Goal: Task Accomplishment & Management: Manage account settings

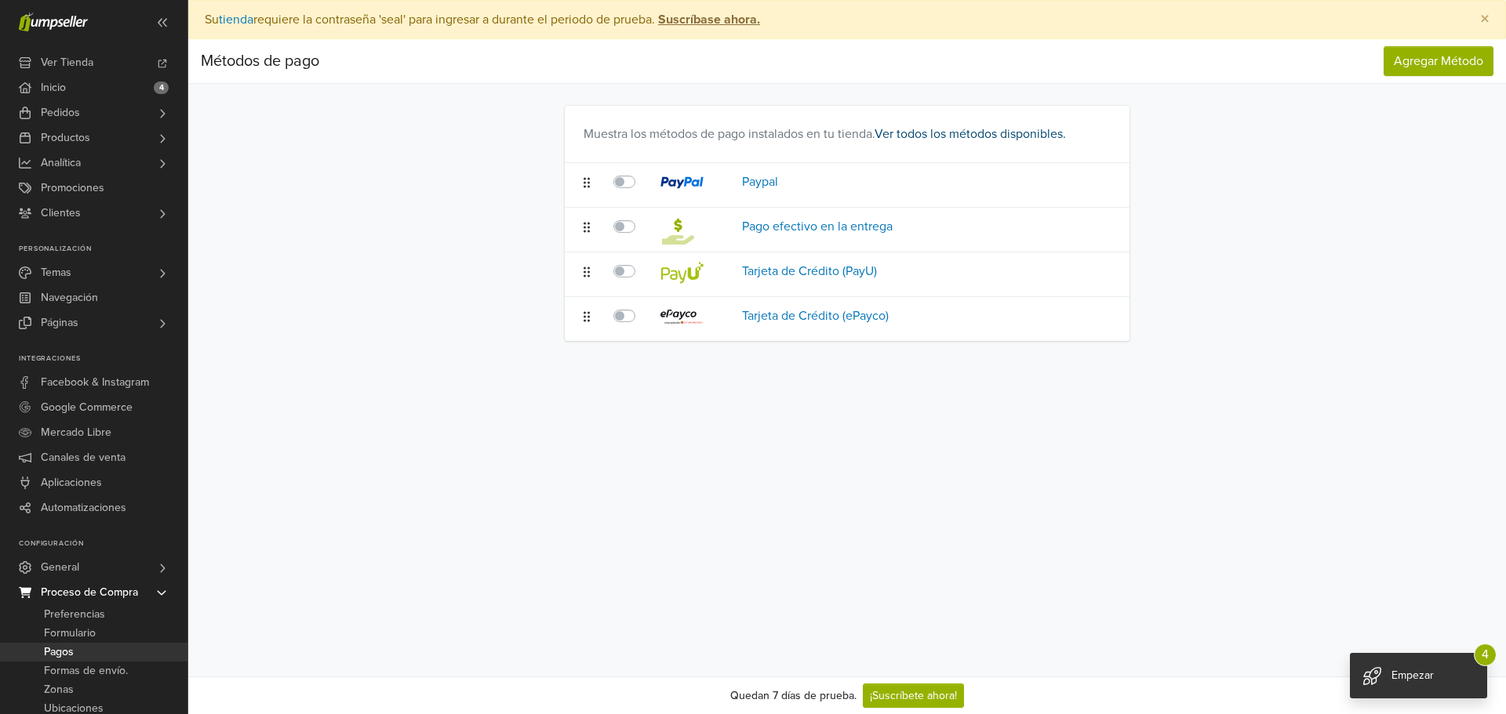
click at [947, 127] on link "Ver todos los métodos disponibles." at bounding box center [969, 134] width 191 height 16
click at [642, 262] on label at bounding box center [642, 262] width 0 height 0
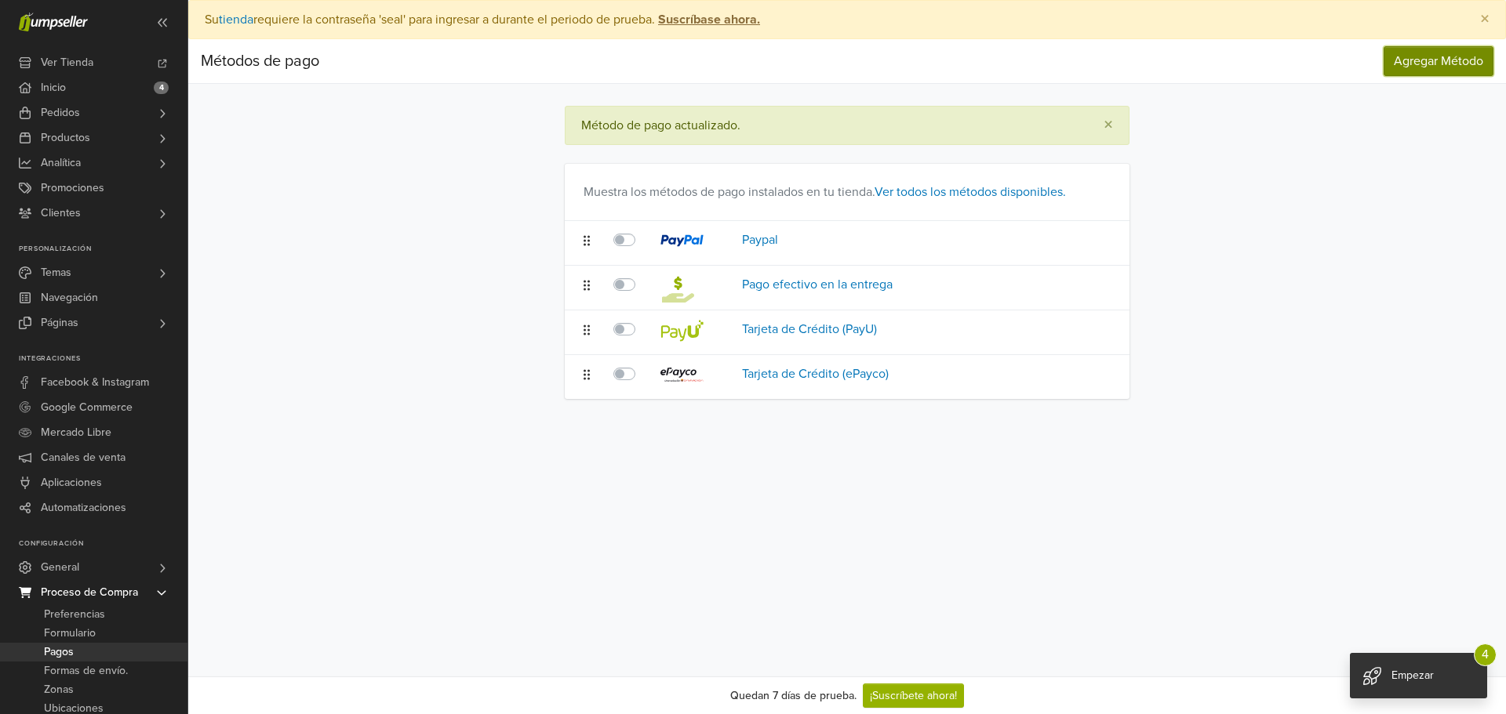
click at [1412, 62] on span "Agregar Método" at bounding box center [1438, 61] width 89 height 16
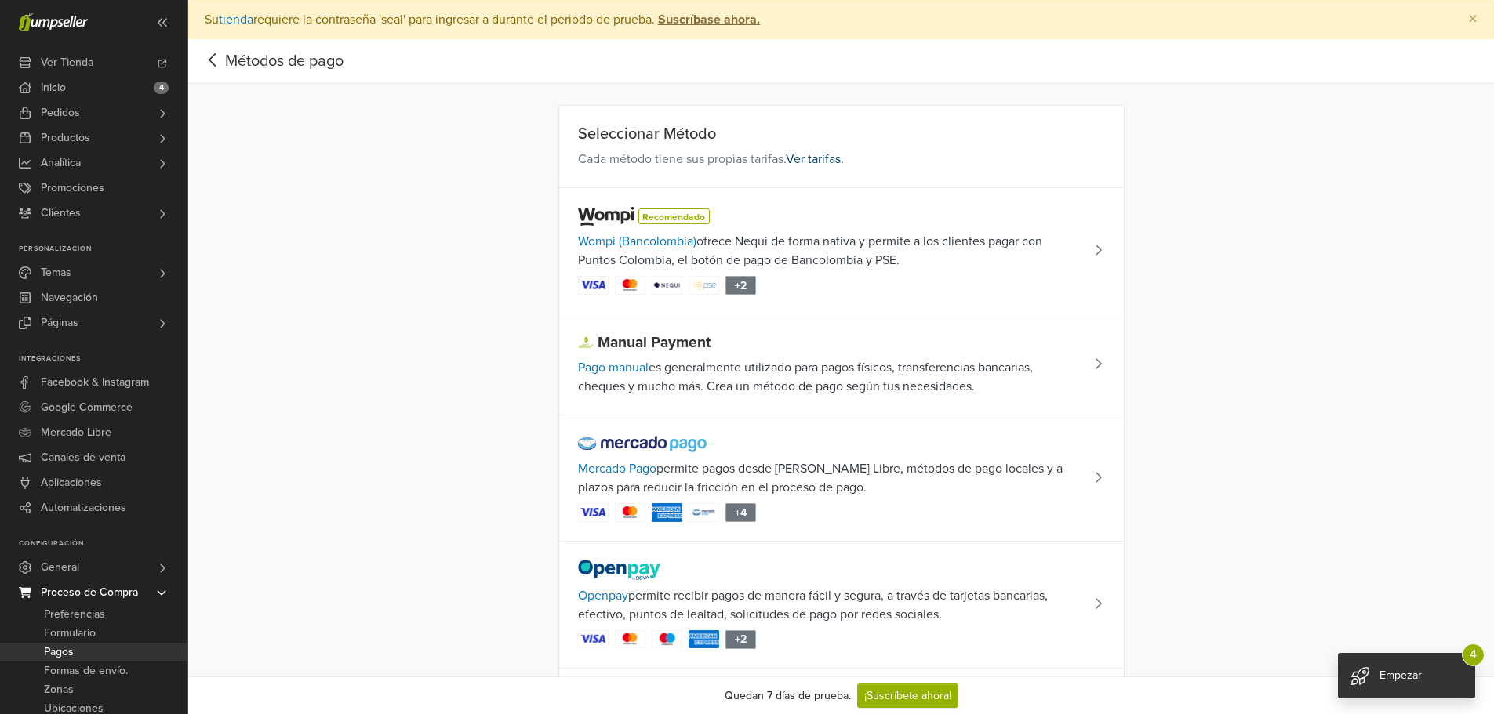
click at [824, 161] on link "Ver tarifas." at bounding box center [815, 159] width 58 height 16
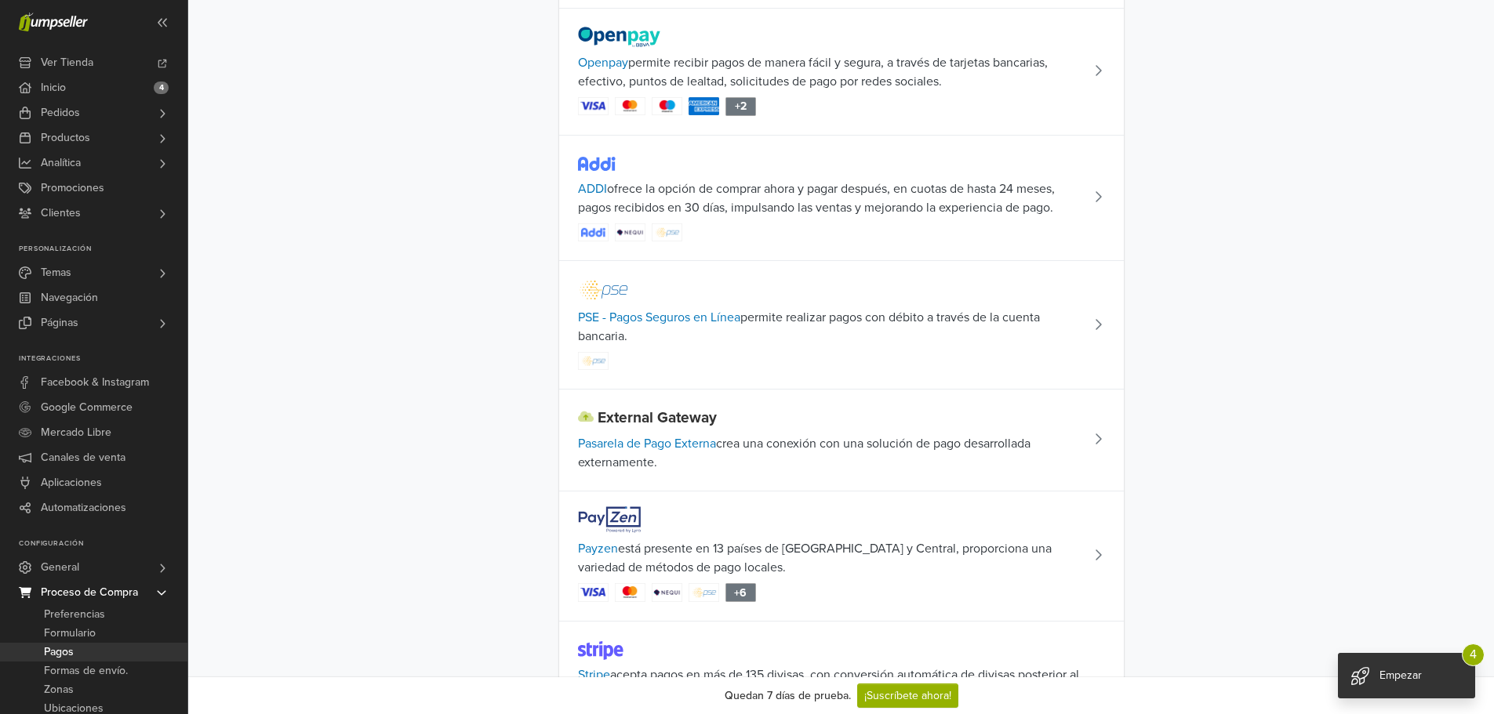
scroll to position [549, 0]
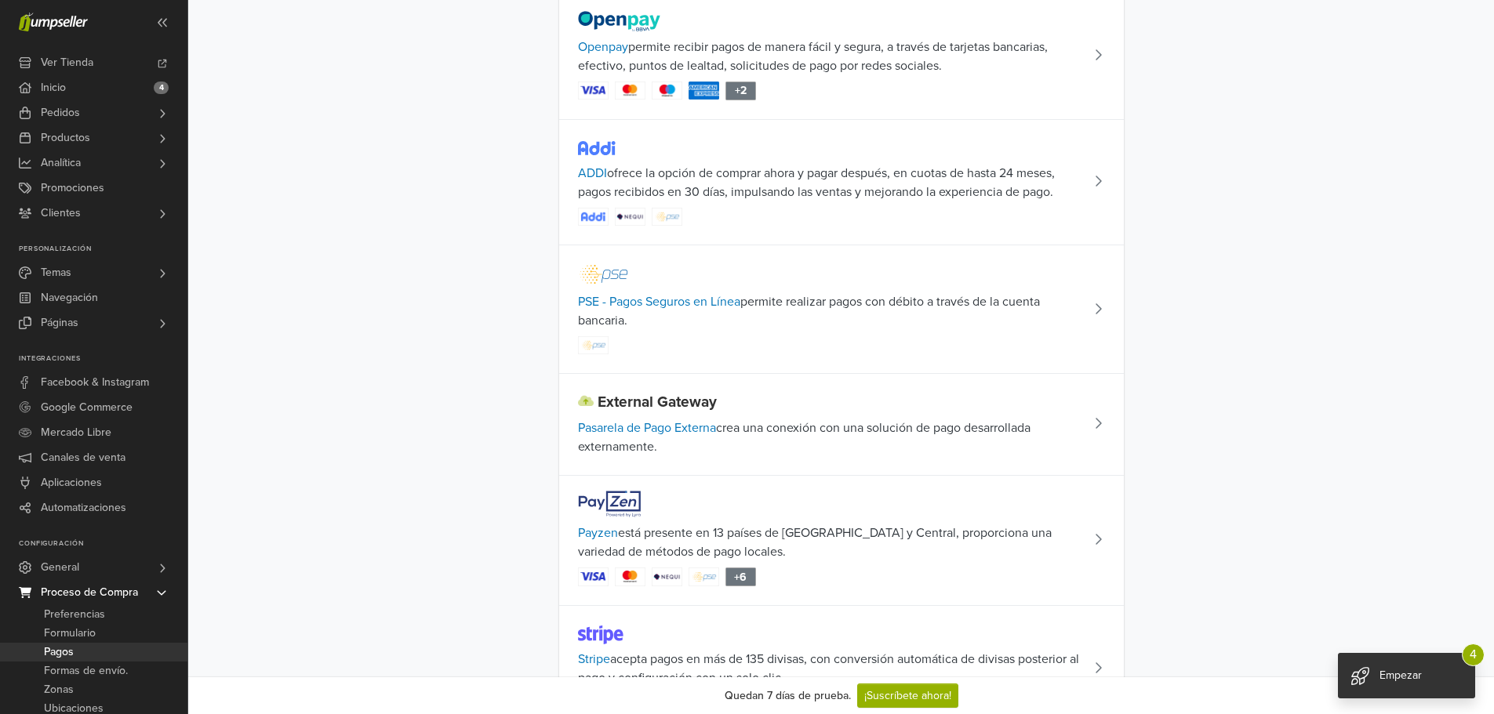
click at [1089, 305] on td at bounding box center [1102, 309] width 42 height 129
click at [1098, 315] on span at bounding box center [1103, 310] width 24 height 16
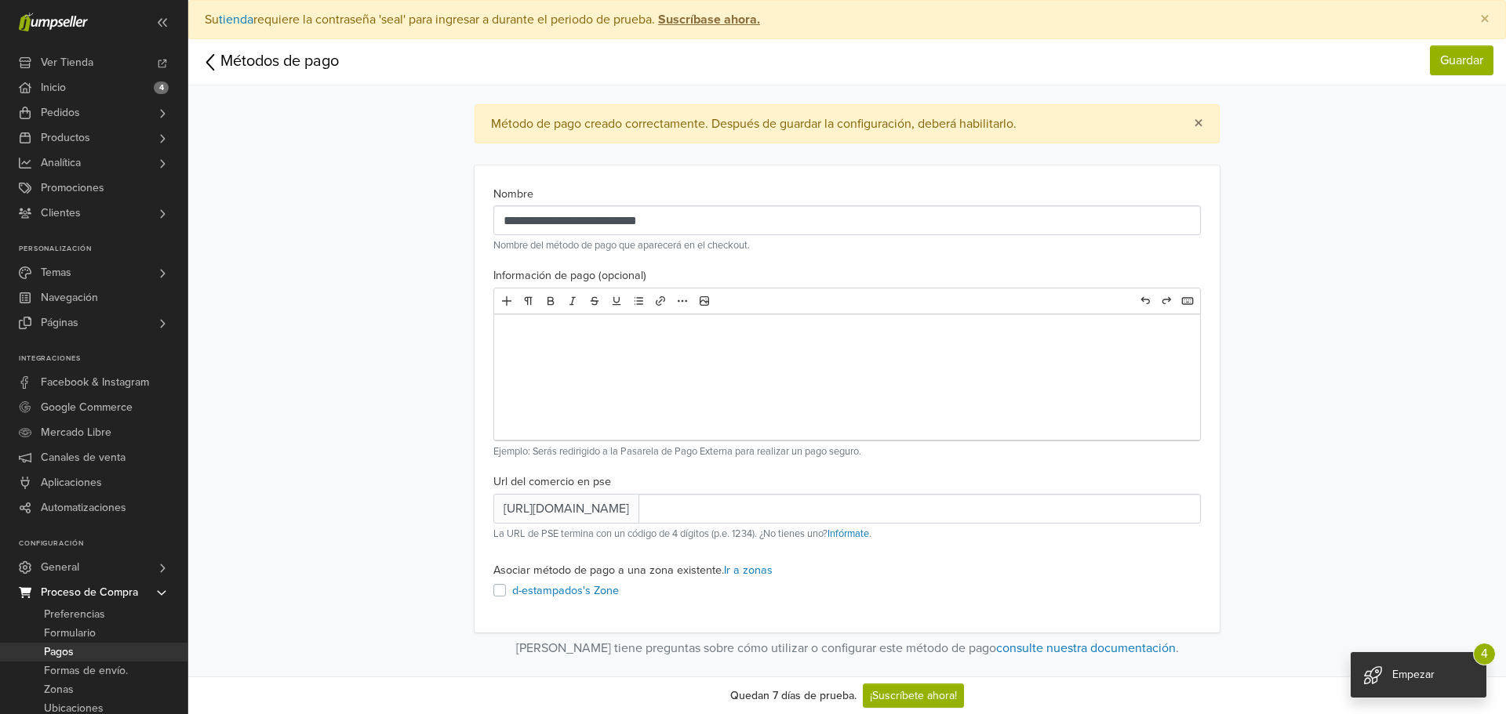
click at [512, 596] on label "d-estampados's Zone" at bounding box center [565, 591] width 107 height 17
click at [918, 508] on input "text" at bounding box center [919, 509] width 562 height 30
click at [639, 513] on span "https://www.psepagos.co/PSEHostingUI/ShowTicketOffice.aspx?ID=" at bounding box center [566, 509] width 146 height 30
click at [963, 506] on input "text" at bounding box center [919, 509] width 562 height 30
click at [1332, 329] on main "**********" at bounding box center [847, 329] width 1318 height 658
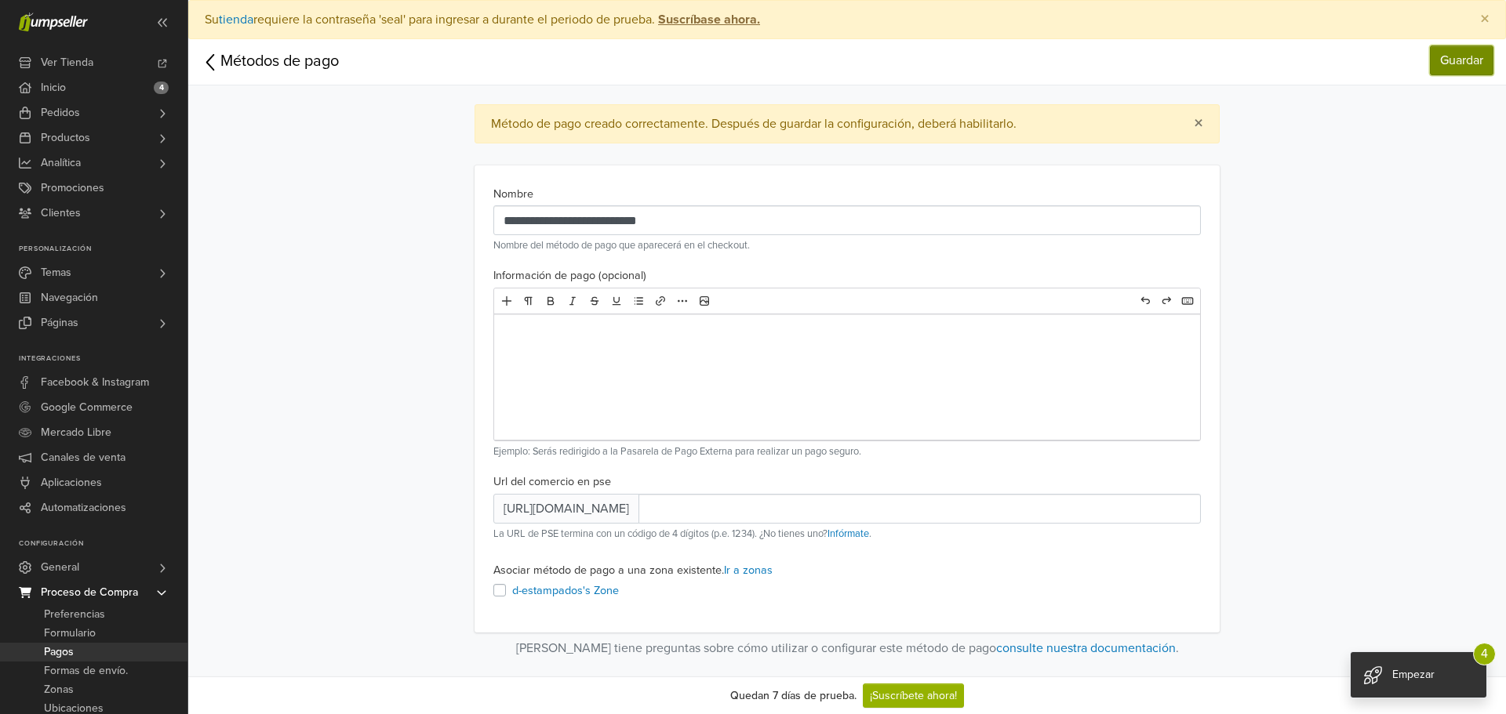
click at [1456, 56] on link "Guardar" at bounding box center [1462, 60] width 64 height 30
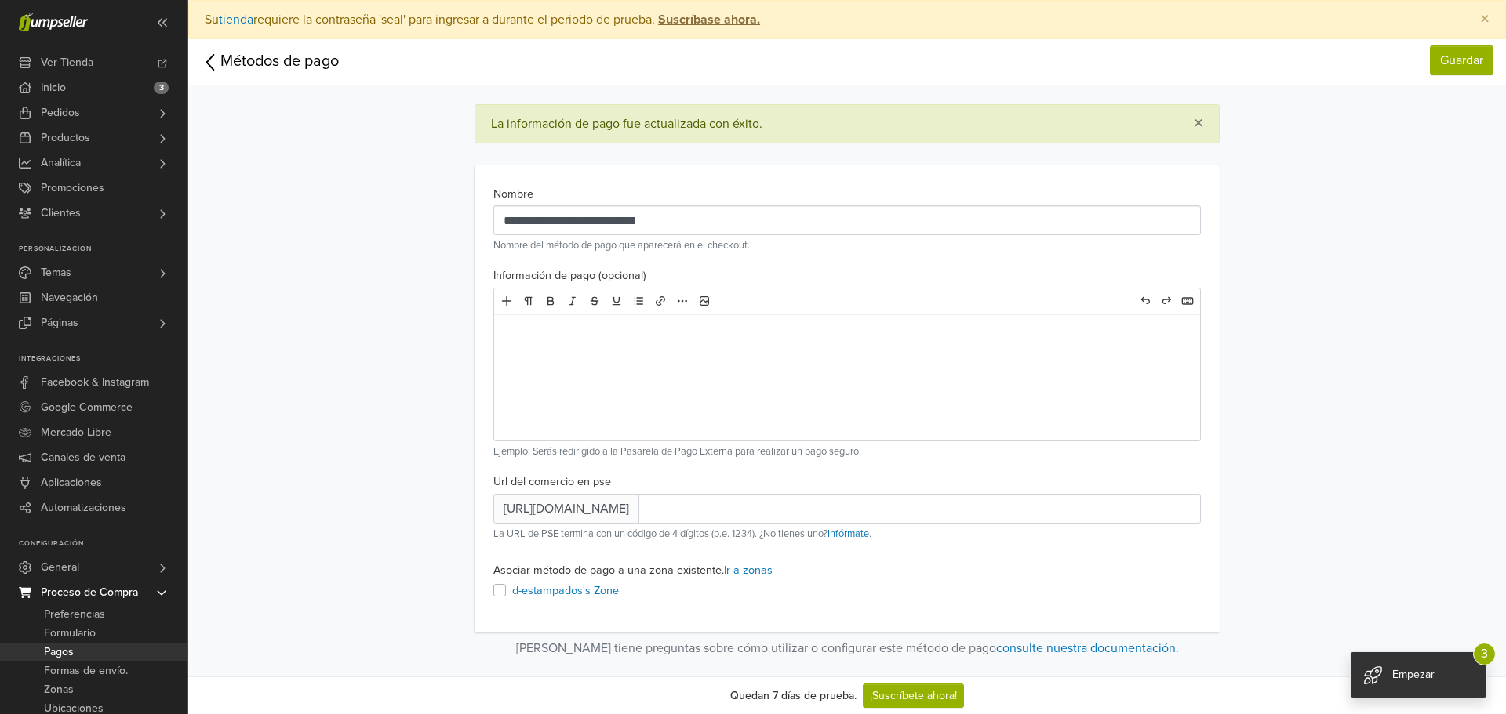
click at [219, 63] on icon at bounding box center [211, 62] width 20 height 24
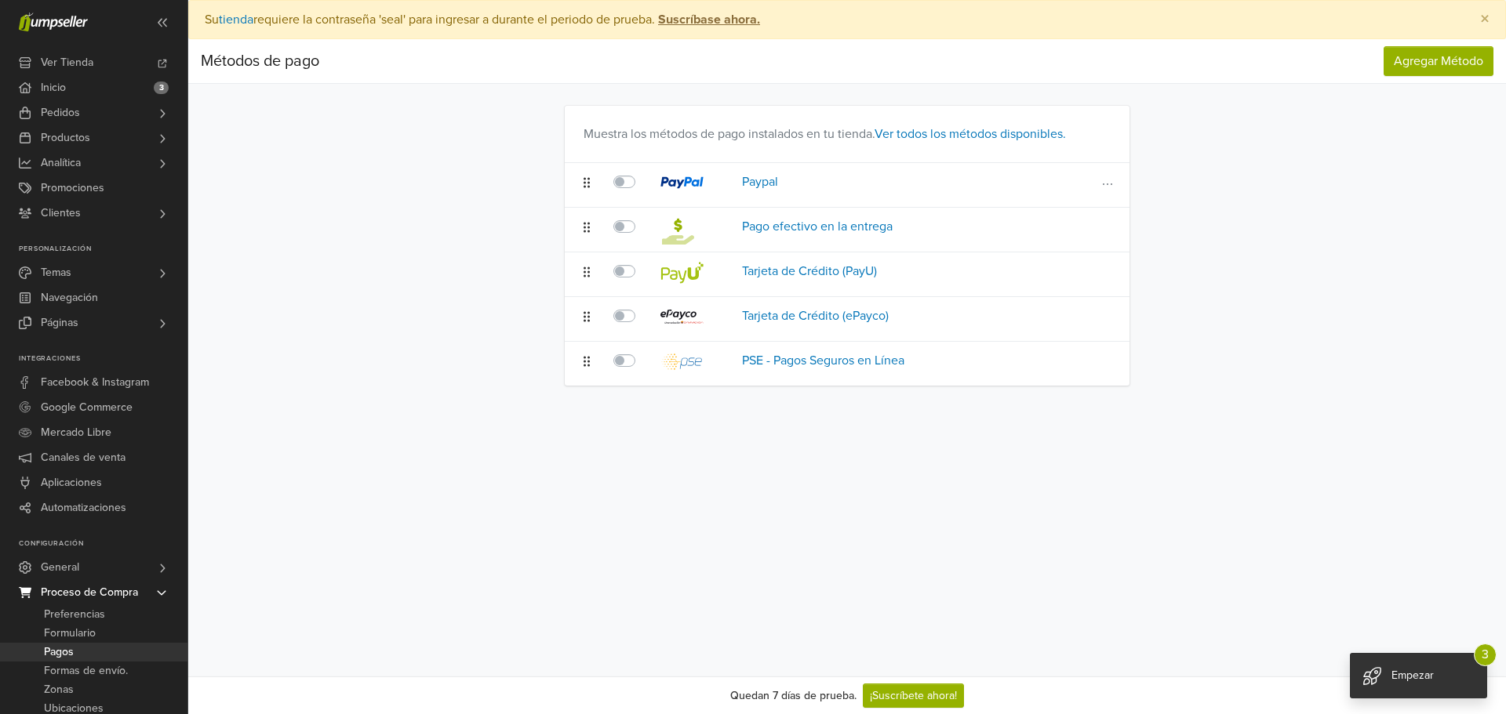
click at [642, 173] on label at bounding box center [642, 173] width 0 height 0
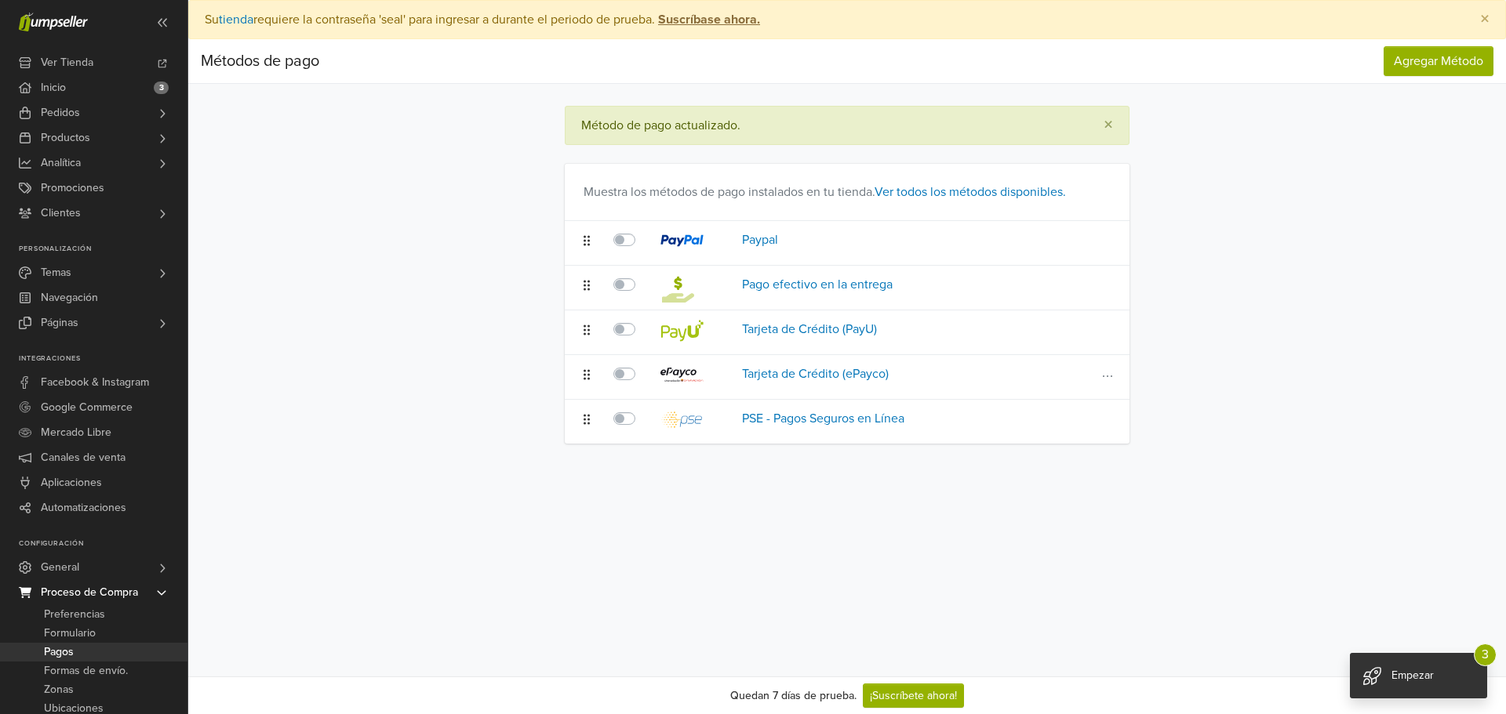
click at [625, 380] on div at bounding box center [627, 374] width 28 height 19
click at [642, 409] on label at bounding box center [642, 409] width 0 height 0
click at [514, 384] on div "Métodos de pago Agregar Método Métodos de pago Agregar Método Método de pago ac…" at bounding box center [847, 241] width 1318 height 405
click at [1460, 56] on span "Agregar Método" at bounding box center [1438, 61] width 89 height 16
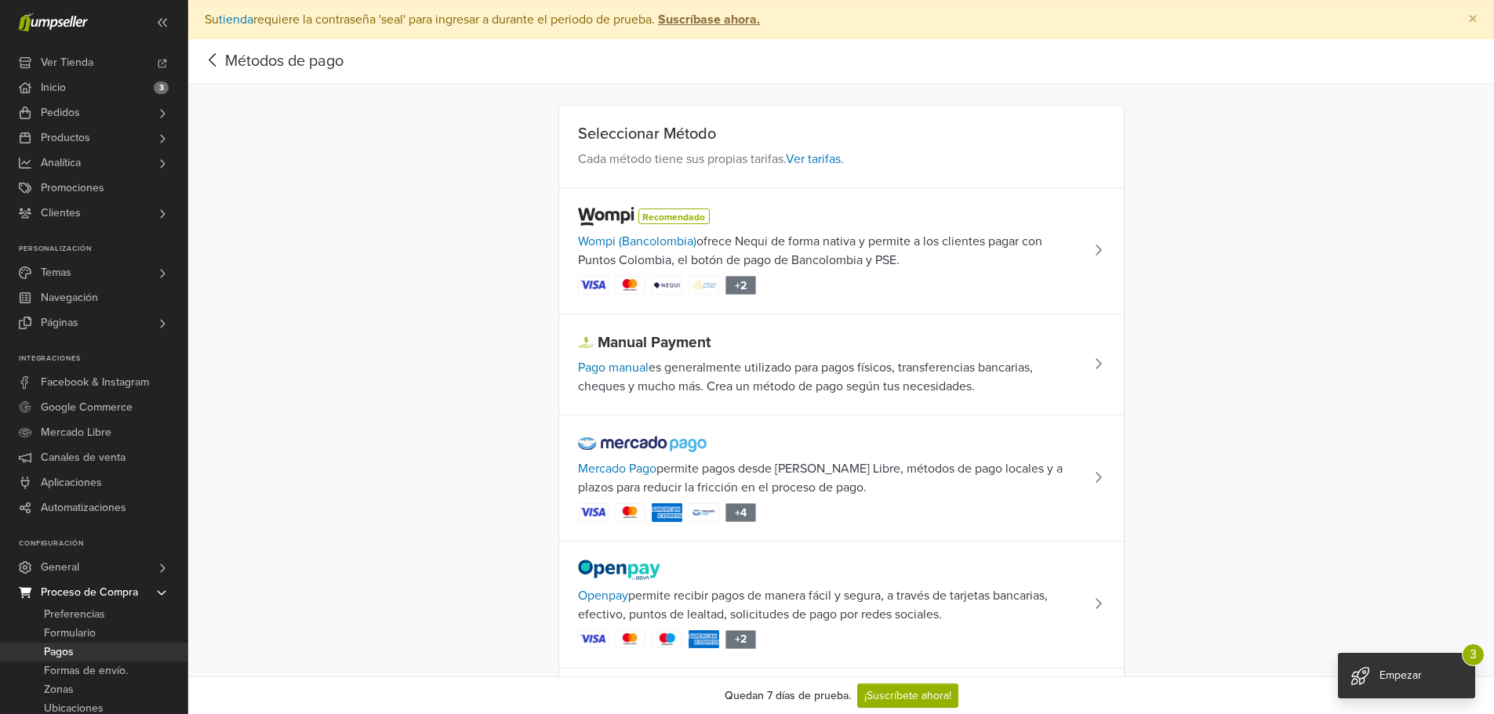
click at [210, 53] on icon at bounding box center [213, 60] width 24 height 20
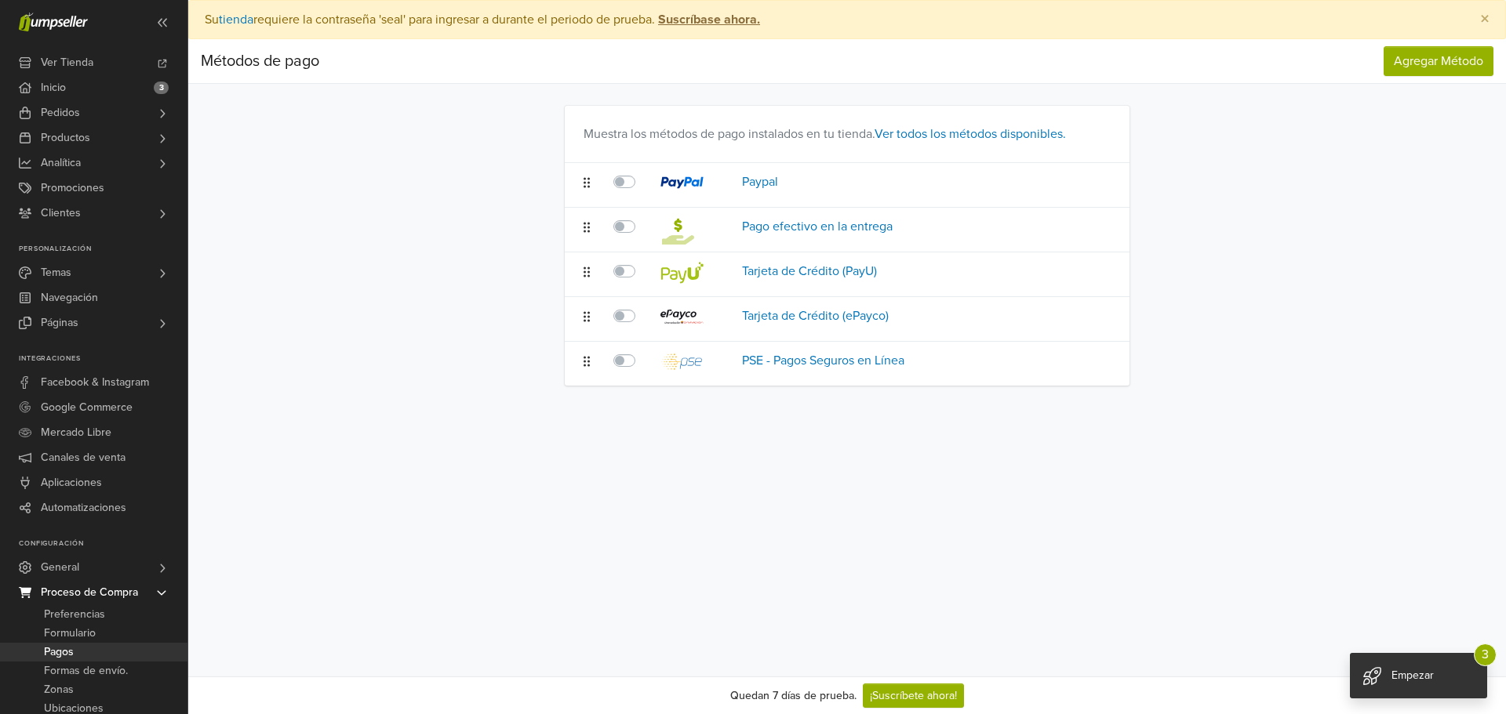
click at [1338, 306] on div "Métodos de pago Agregar Método Métodos de pago Agregar Método Muestra los métod…" at bounding box center [847, 212] width 1318 height 347
drag, startPoint x: 1479, startPoint y: 17, endPoint x: 1387, endPoint y: 276, distance: 274.6
click at [1387, 276] on main "× Su tienda requiere la contraseña 'seal' para ingresar a durante el periodo de…" at bounding box center [847, 193] width 1318 height 386
click at [66, 79] on span "Inicio" at bounding box center [53, 87] width 25 height 25
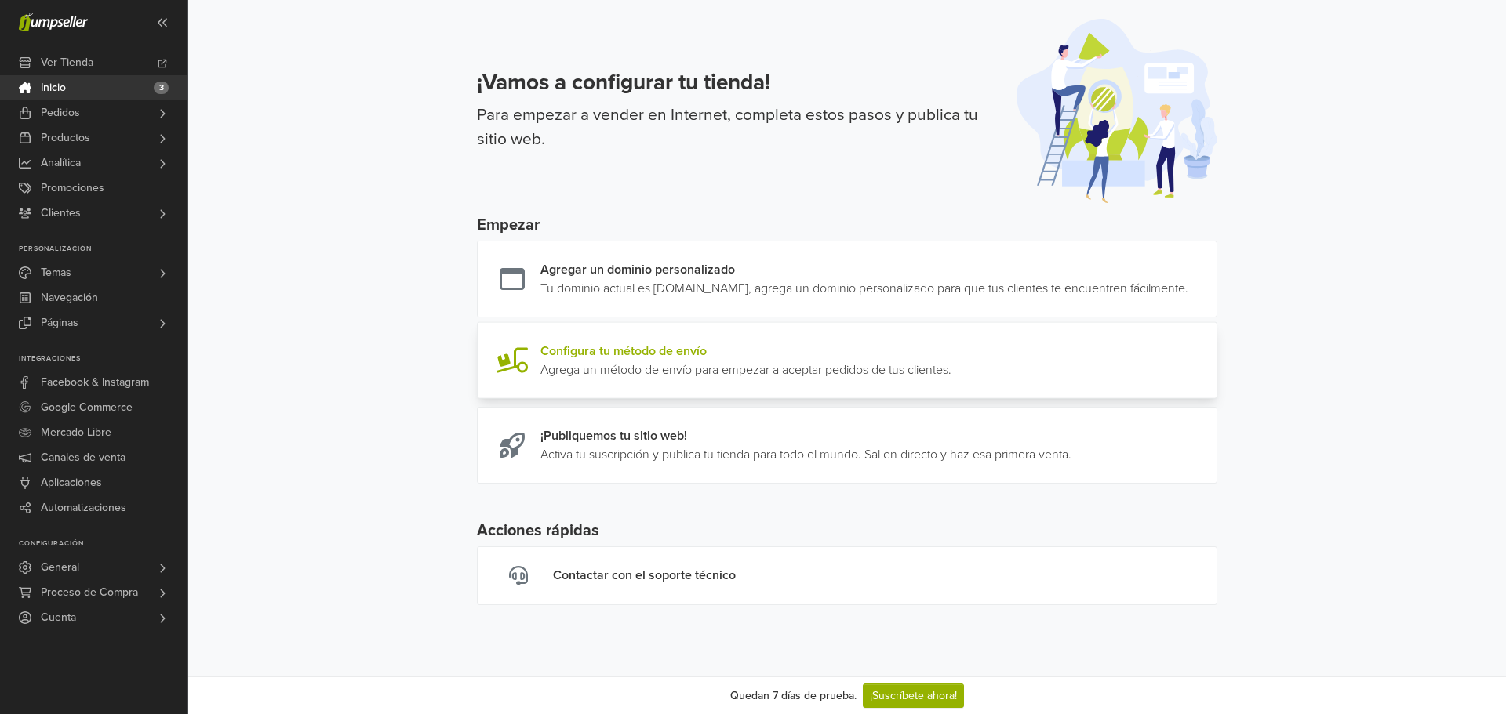
click at [951, 380] on link at bounding box center [951, 361] width 0 height 38
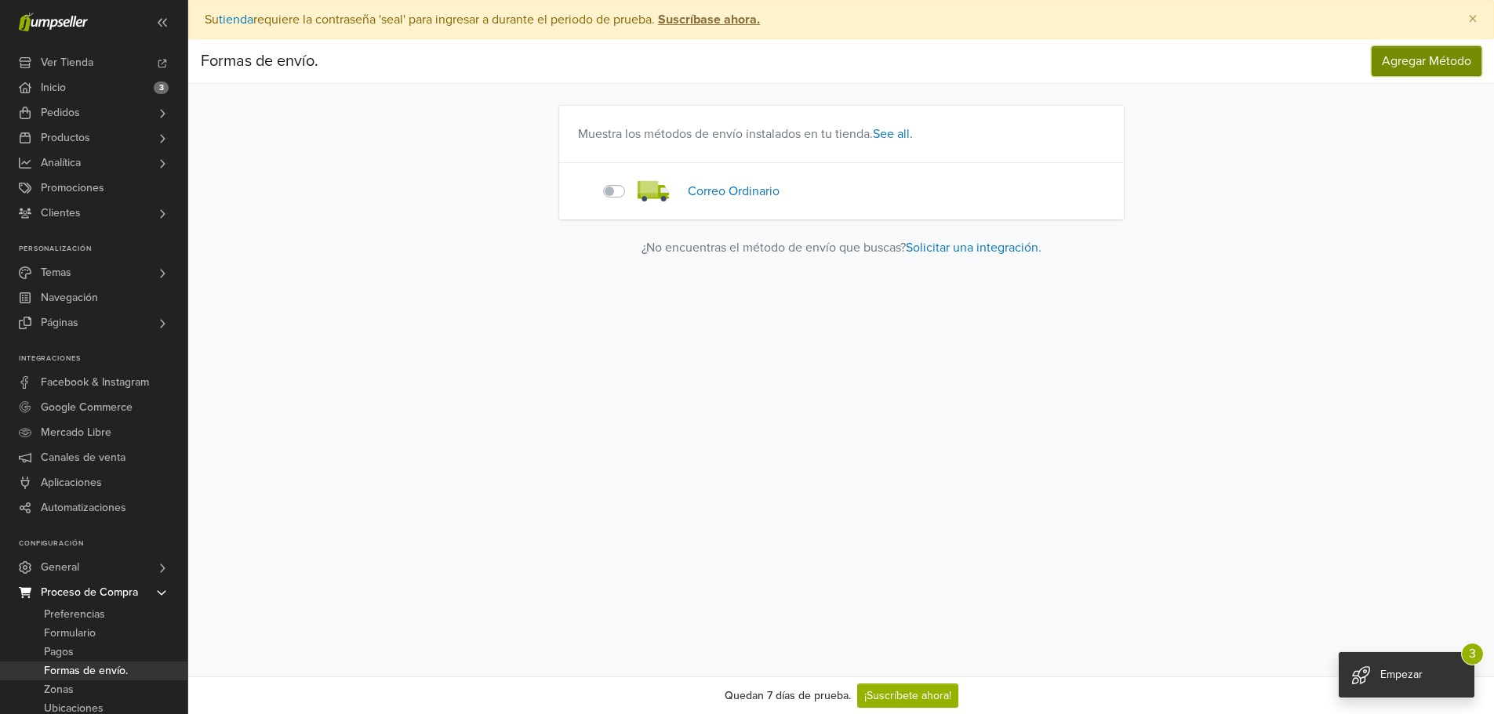
click at [1405, 63] on span "Agregar Método" at bounding box center [1426, 61] width 89 height 16
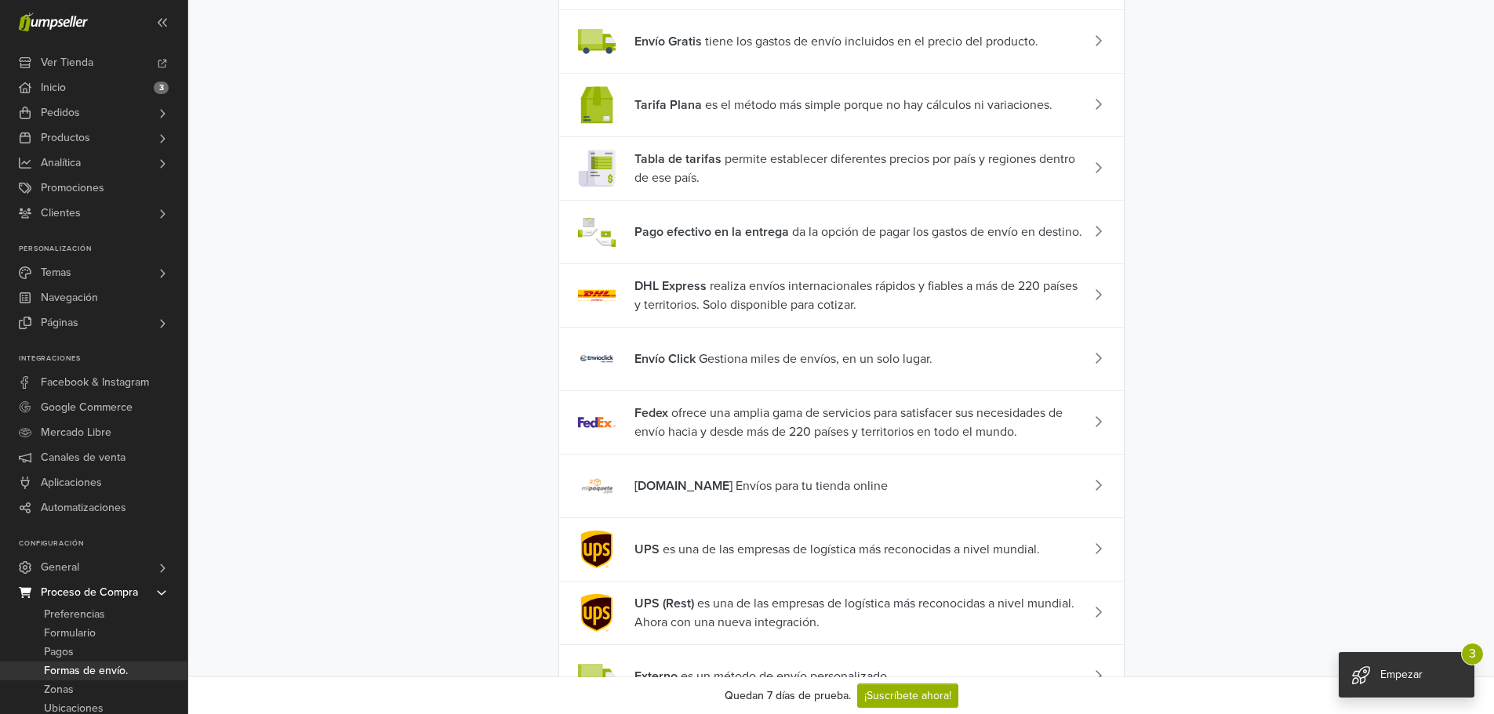
scroll to position [118, 0]
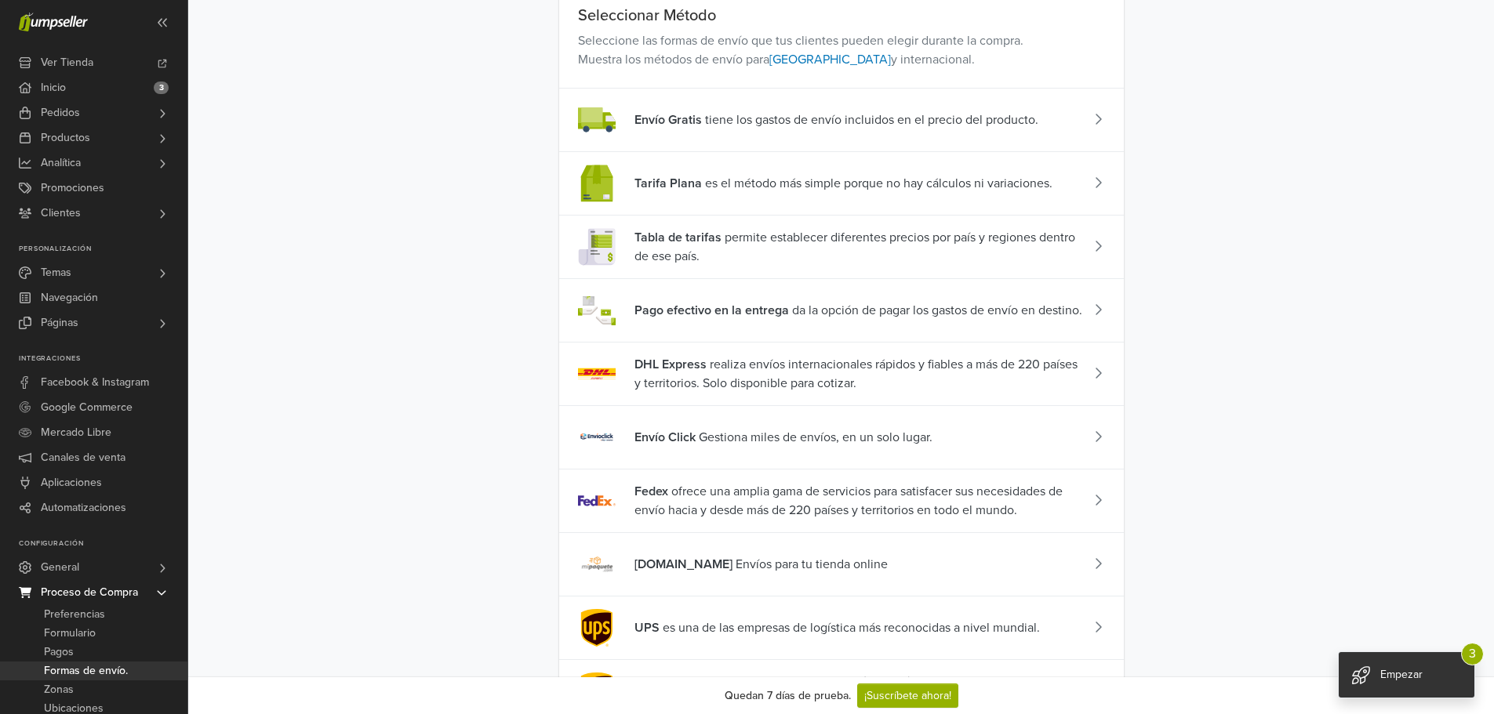
click at [1099, 308] on icon at bounding box center [1099, 309] width 6 height 10
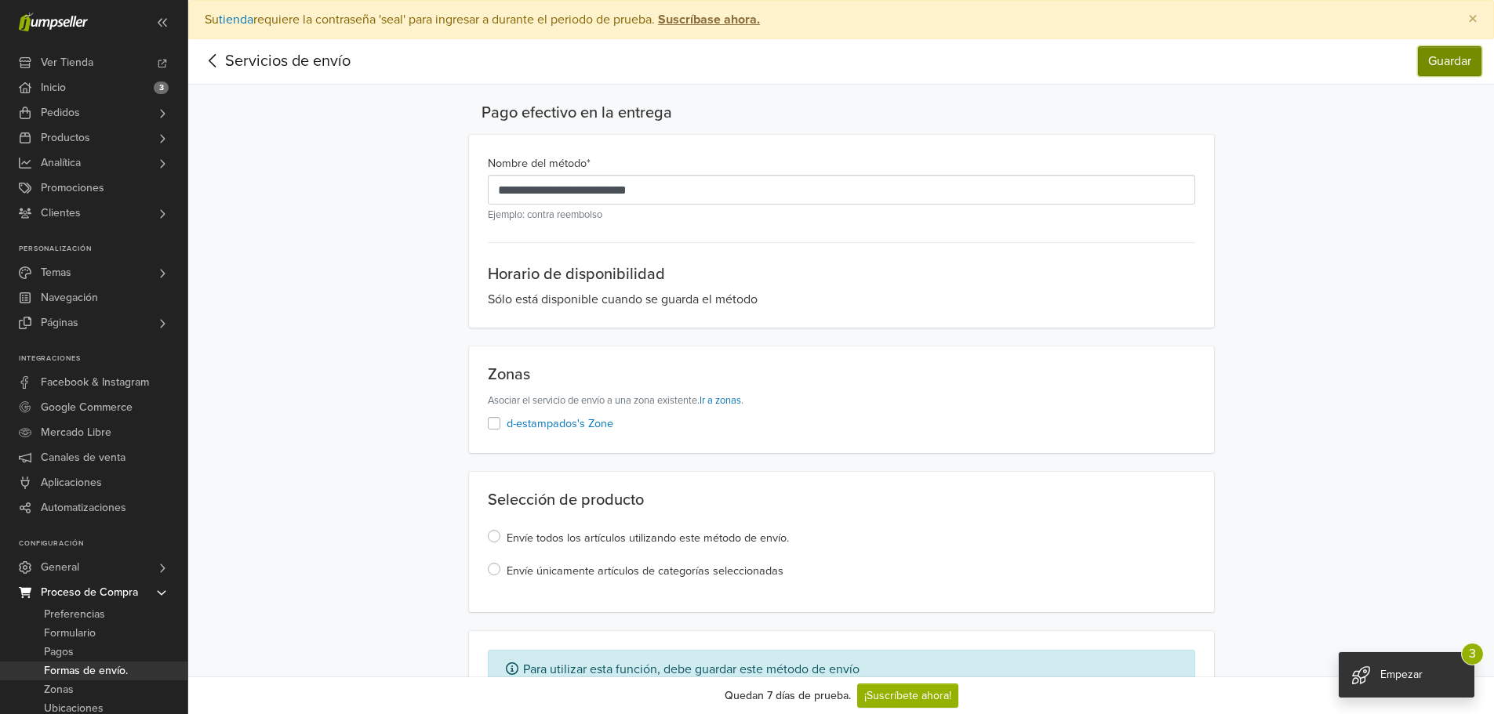
click at [1440, 65] on button "Guardar" at bounding box center [1450, 61] width 64 height 30
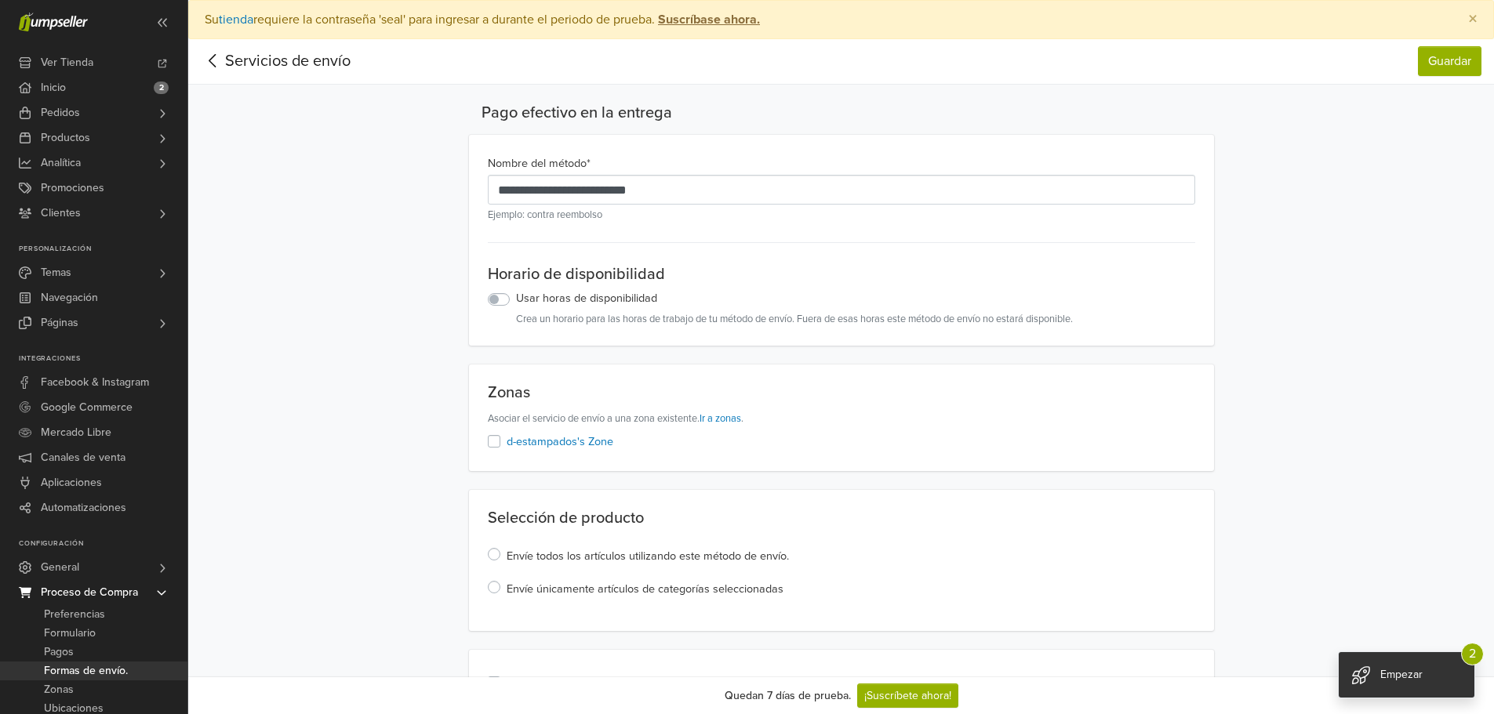
click at [516, 297] on label "Usar horas de disponibilidad" at bounding box center [586, 298] width 141 height 17
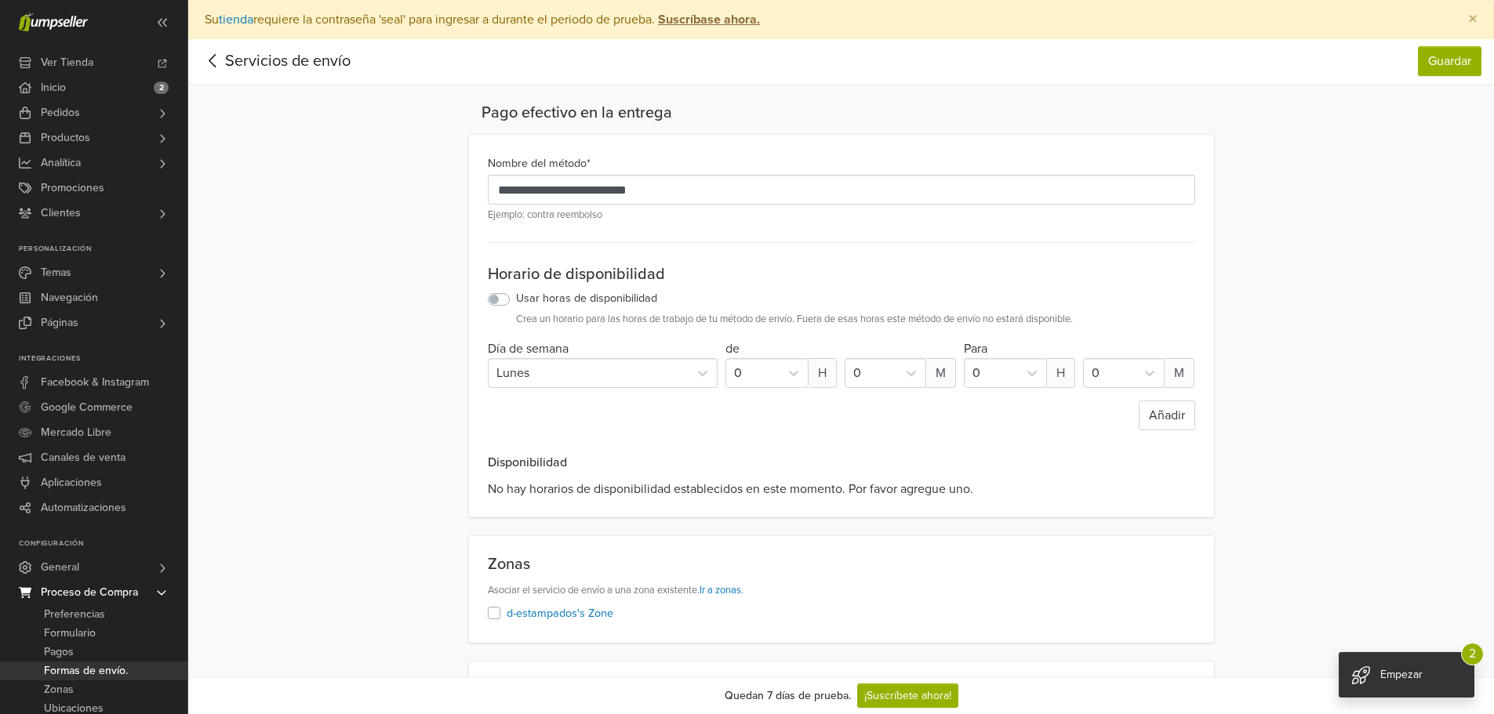
click at [674, 379] on div "Lunes" at bounding box center [588, 373] width 185 height 19
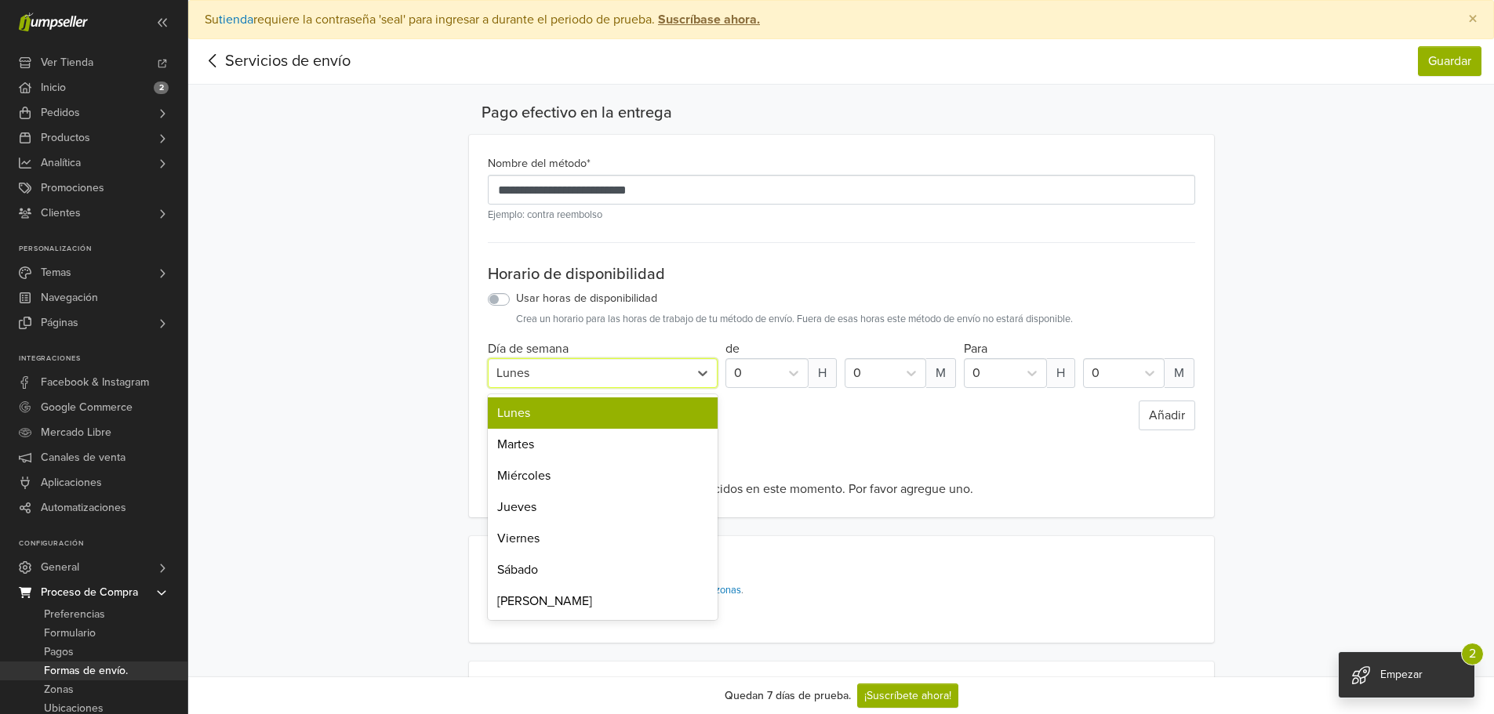
click at [674, 379] on div "Lunes" at bounding box center [588, 373] width 185 height 19
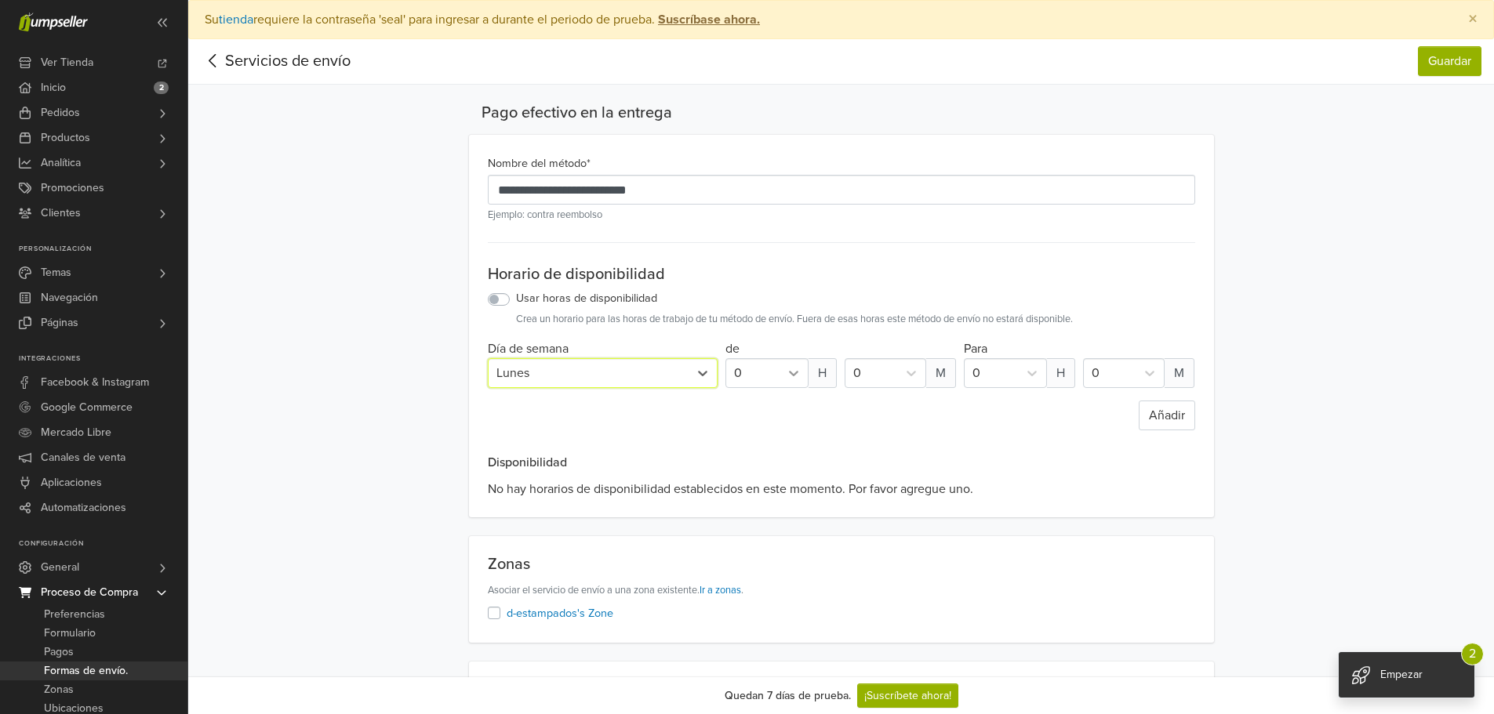
click at [781, 372] on div at bounding box center [794, 373] width 28 height 28
click at [756, 547] on div "7" at bounding box center [766, 554] width 83 height 31
click at [1028, 378] on icon at bounding box center [1032, 373] width 16 height 16
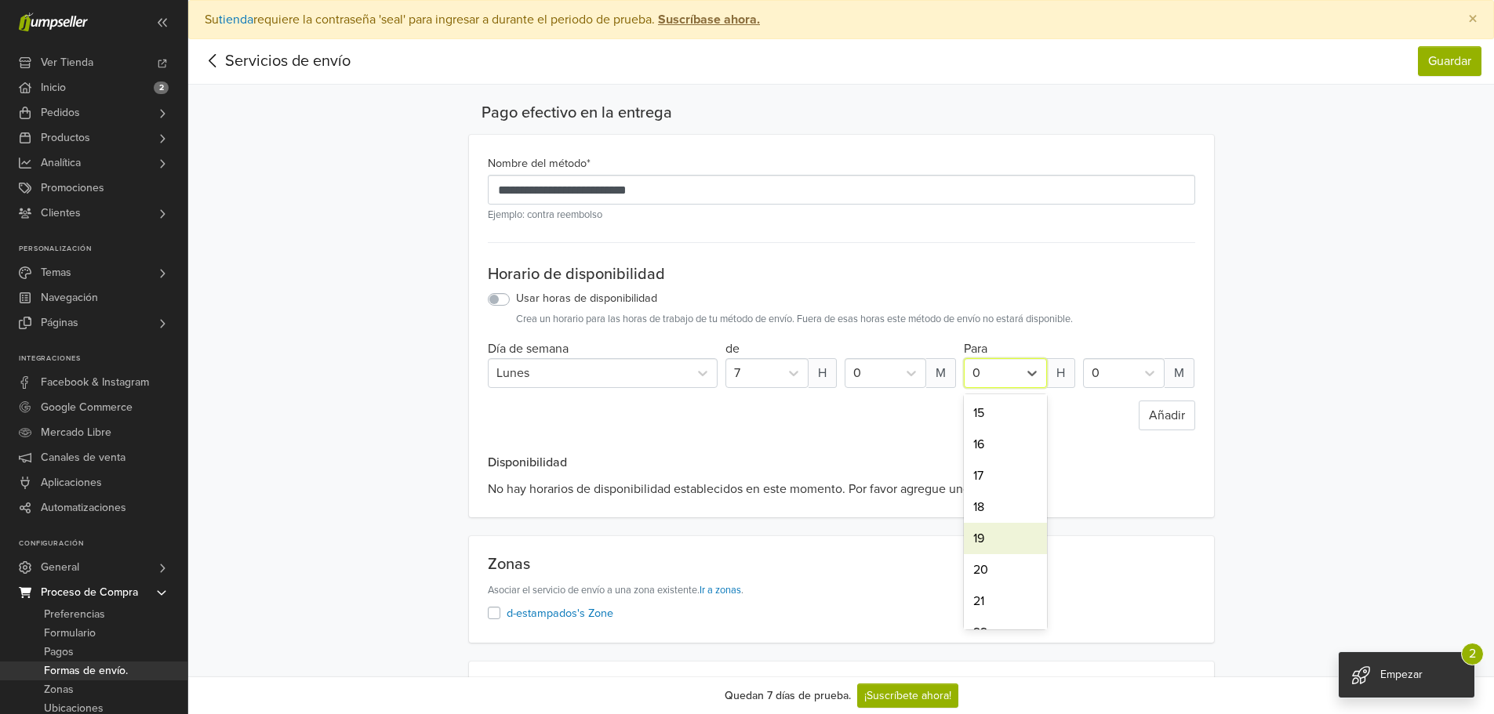
click at [985, 533] on div "19" at bounding box center [1005, 538] width 83 height 31
click at [1172, 420] on button "Añadir" at bounding box center [1167, 416] width 56 height 30
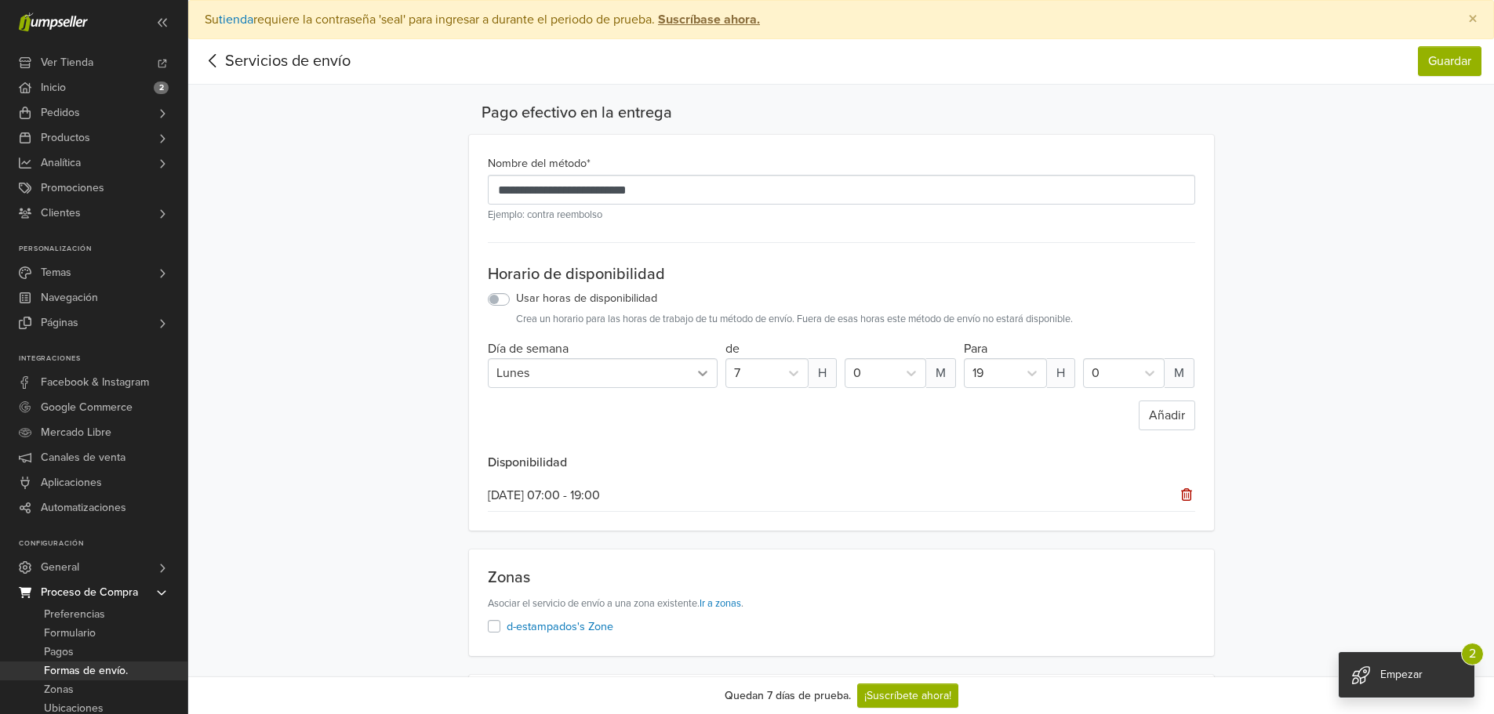
click at [700, 381] on div at bounding box center [703, 373] width 28 height 28
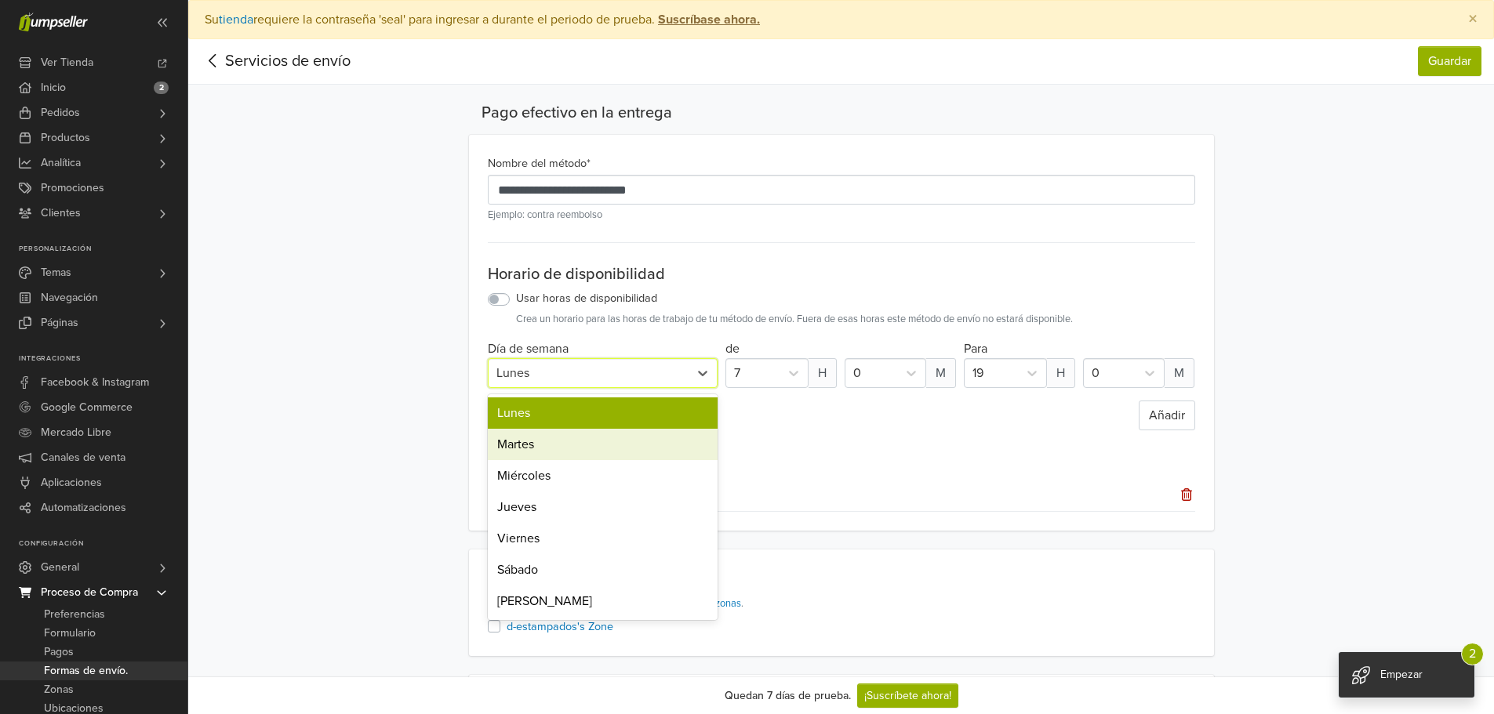
click at [613, 439] on div "Martes" at bounding box center [603, 444] width 231 height 31
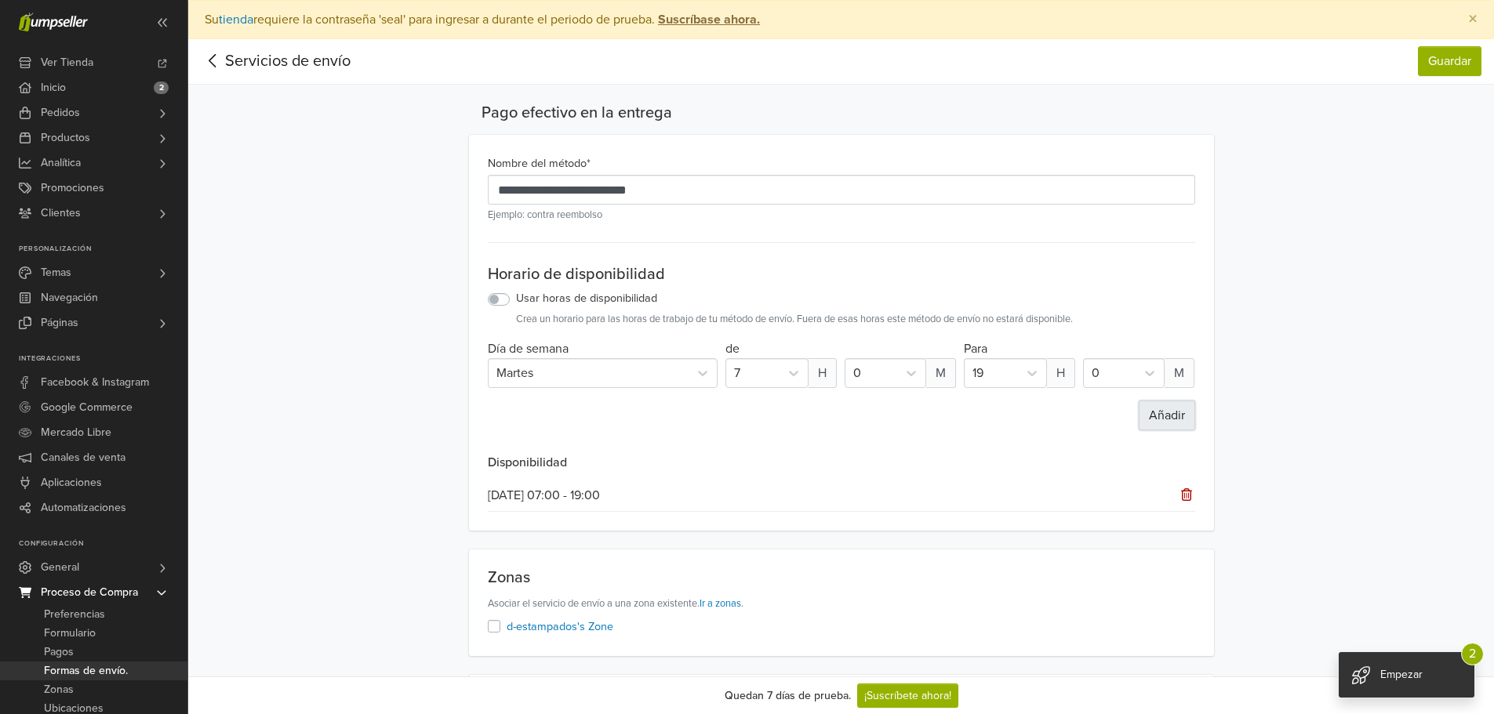
click at [1172, 420] on button "Añadir" at bounding box center [1167, 416] width 56 height 30
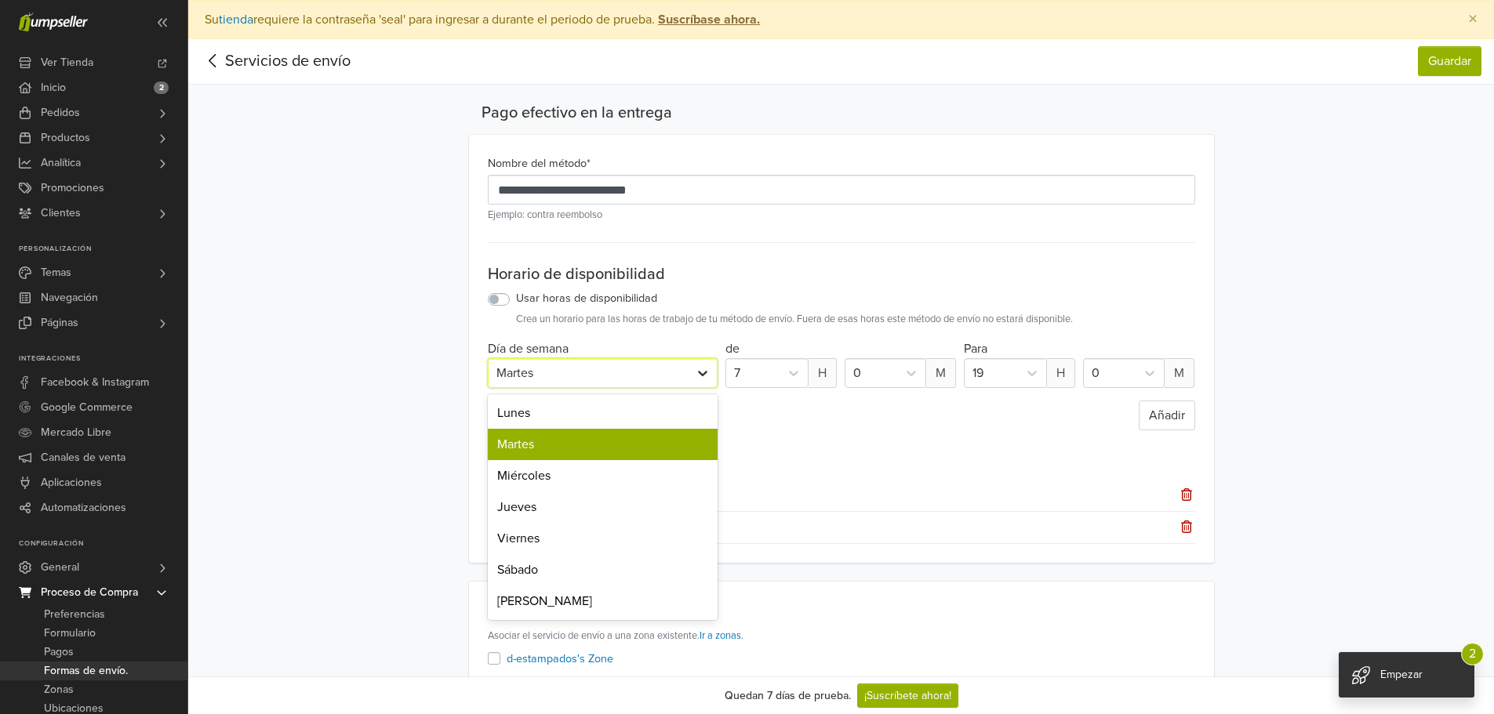
click at [703, 369] on icon at bounding box center [703, 373] width 16 height 16
click at [563, 468] on div "Miércoles" at bounding box center [603, 475] width 231 height 31
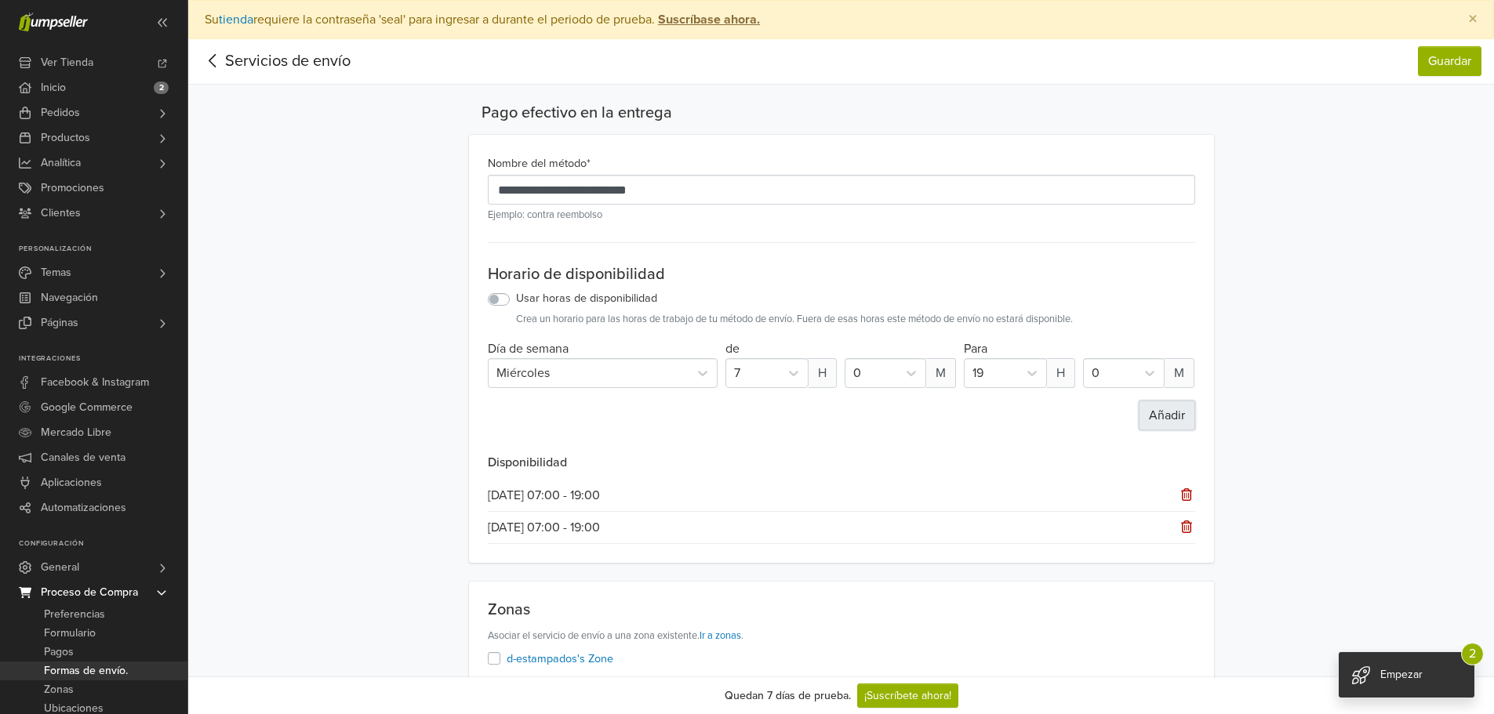
click at [1187, 412] on button "Añadir" at bounding box center [1167, 416] width 56 height 30
click at [698, 371] on icon at bounding box center [703, 373] width 16 height 16
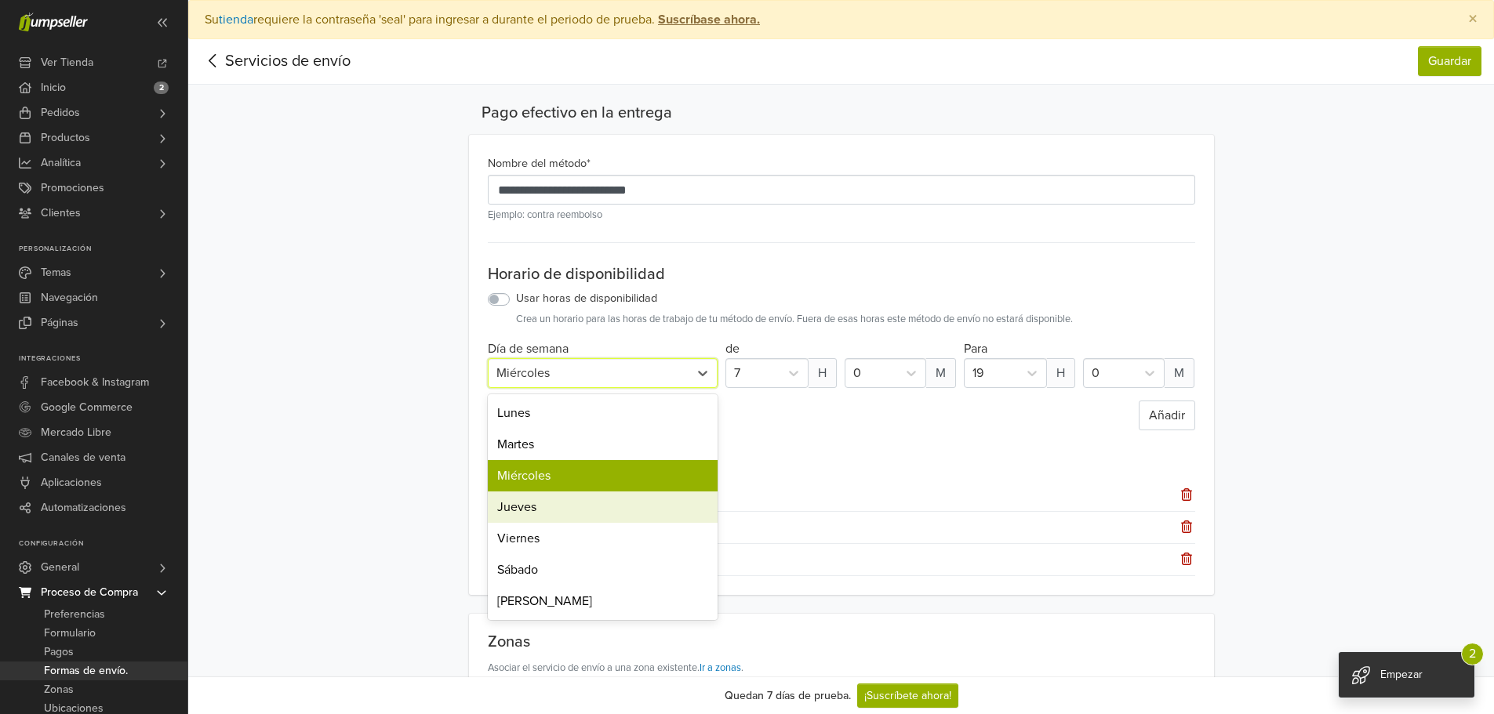
click at [570, 512] on div "Jueves" at bounding box center [603, 507] width 231 height 31
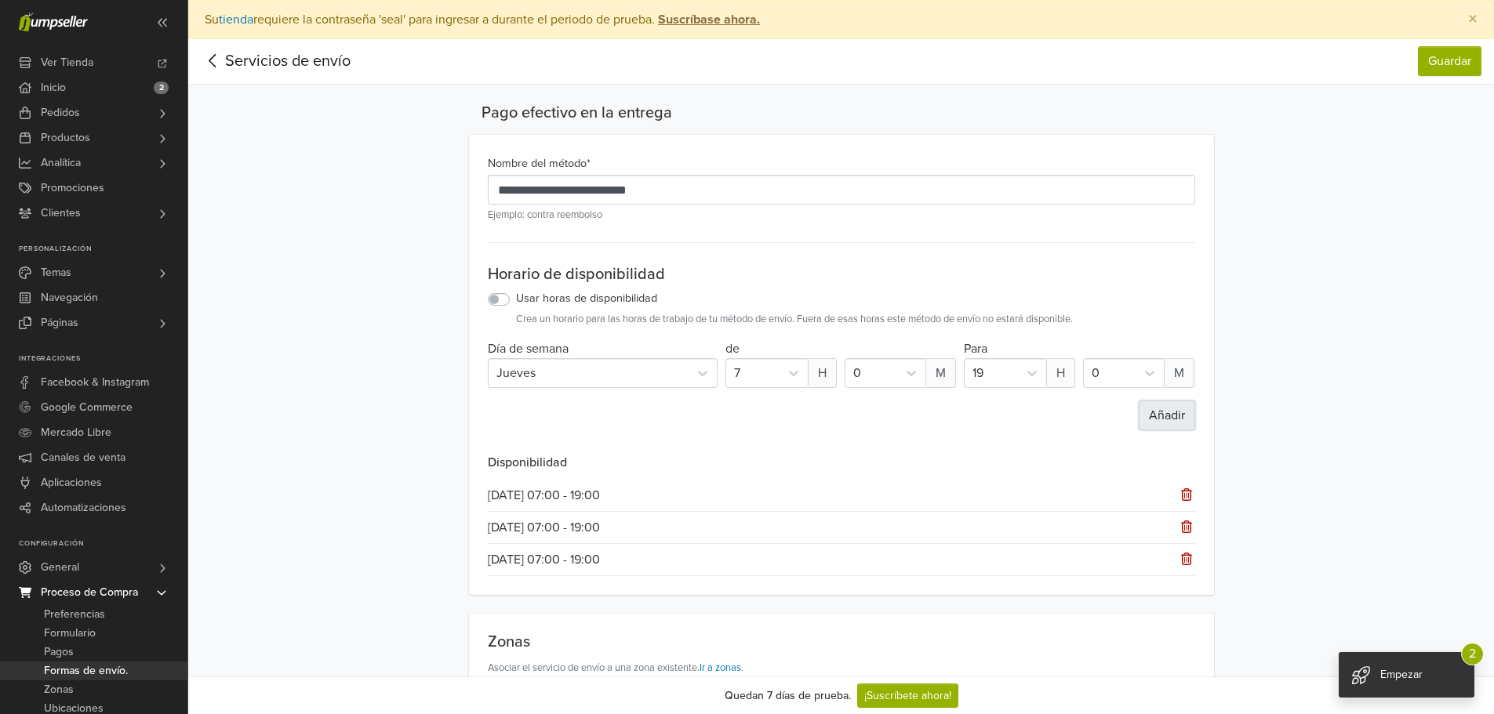
click at [1161, 416] on button "Añadir" at bounding box center [1167, 416] width 56 height 30
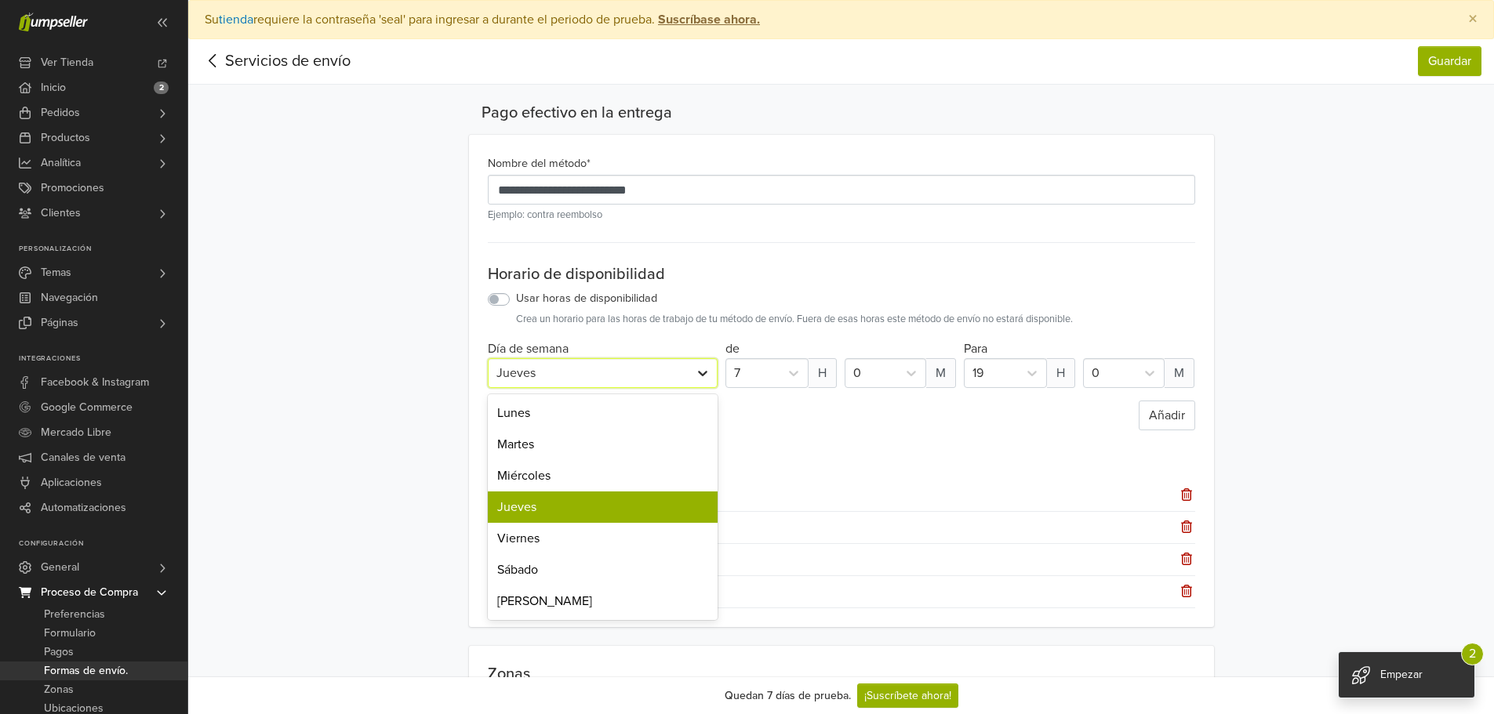
click at [695, 365] on icon at bounding box center [703, 373] width 16 height 16
click at [583, 536] on div "Viernes" at bounding box center [603, 538] width 231 height 31
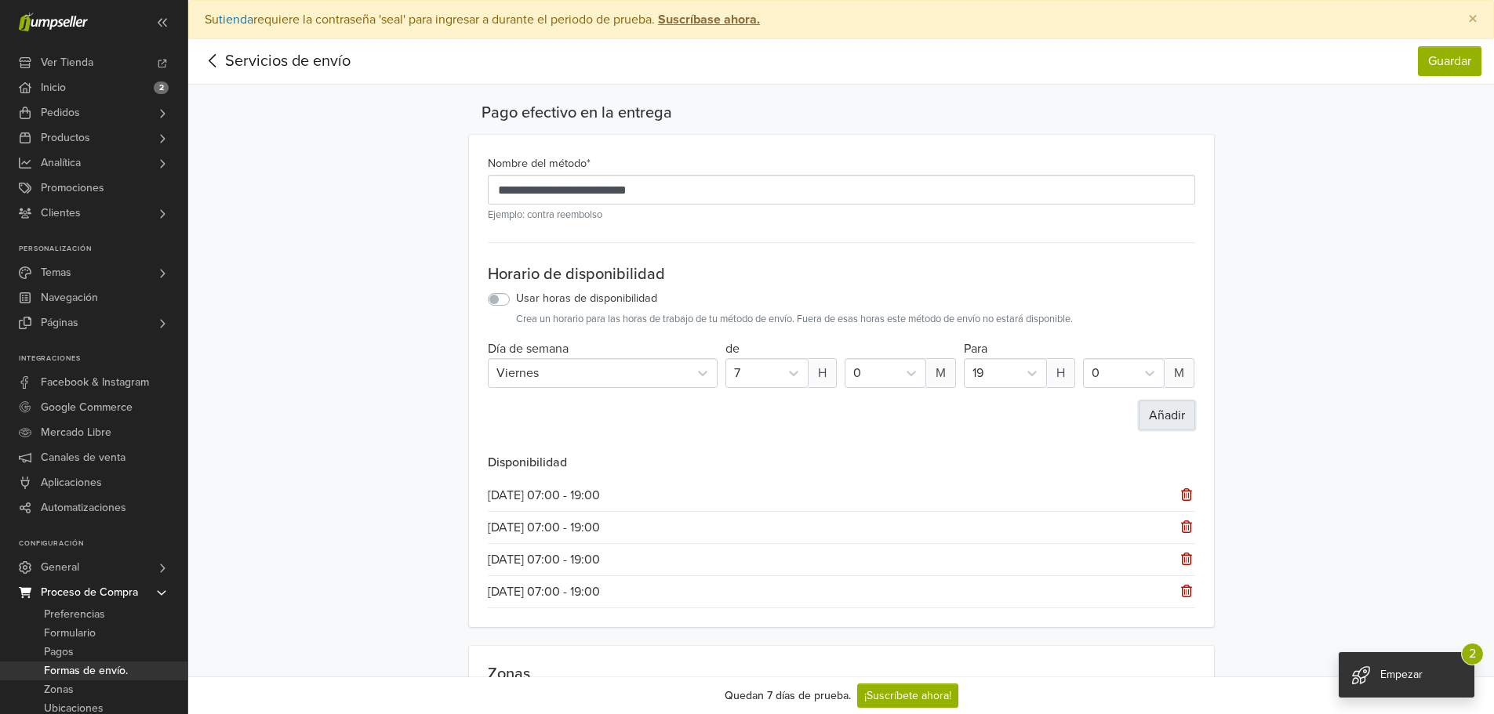
click at [1166, 405] on button "Añadir" at bounding box center [1167, 416] width 56 height 30
click at [701, 367] on icon at bounding box center [703, 373] width 16 height 16
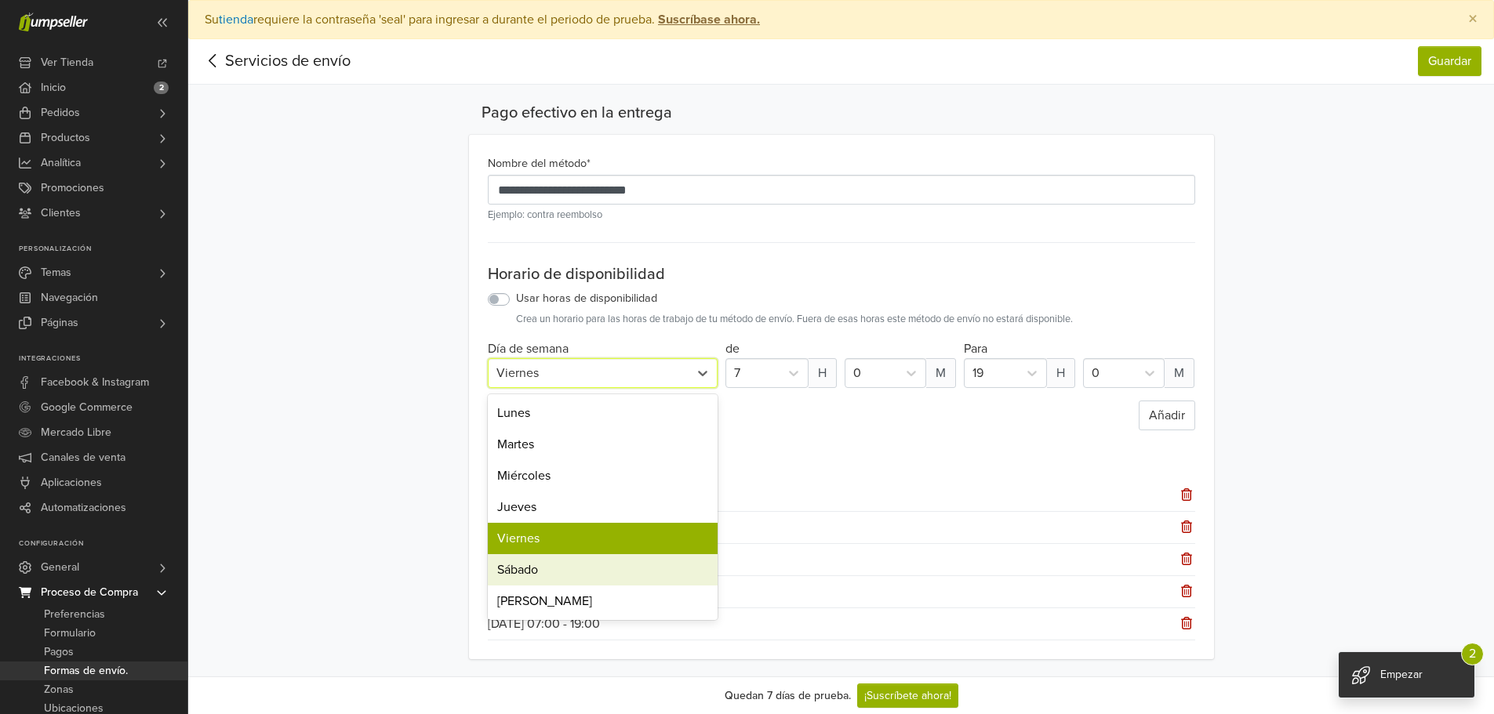
click at [555, 568] on div "Sábado" at bounding box center [603, 569] width 231 height 31
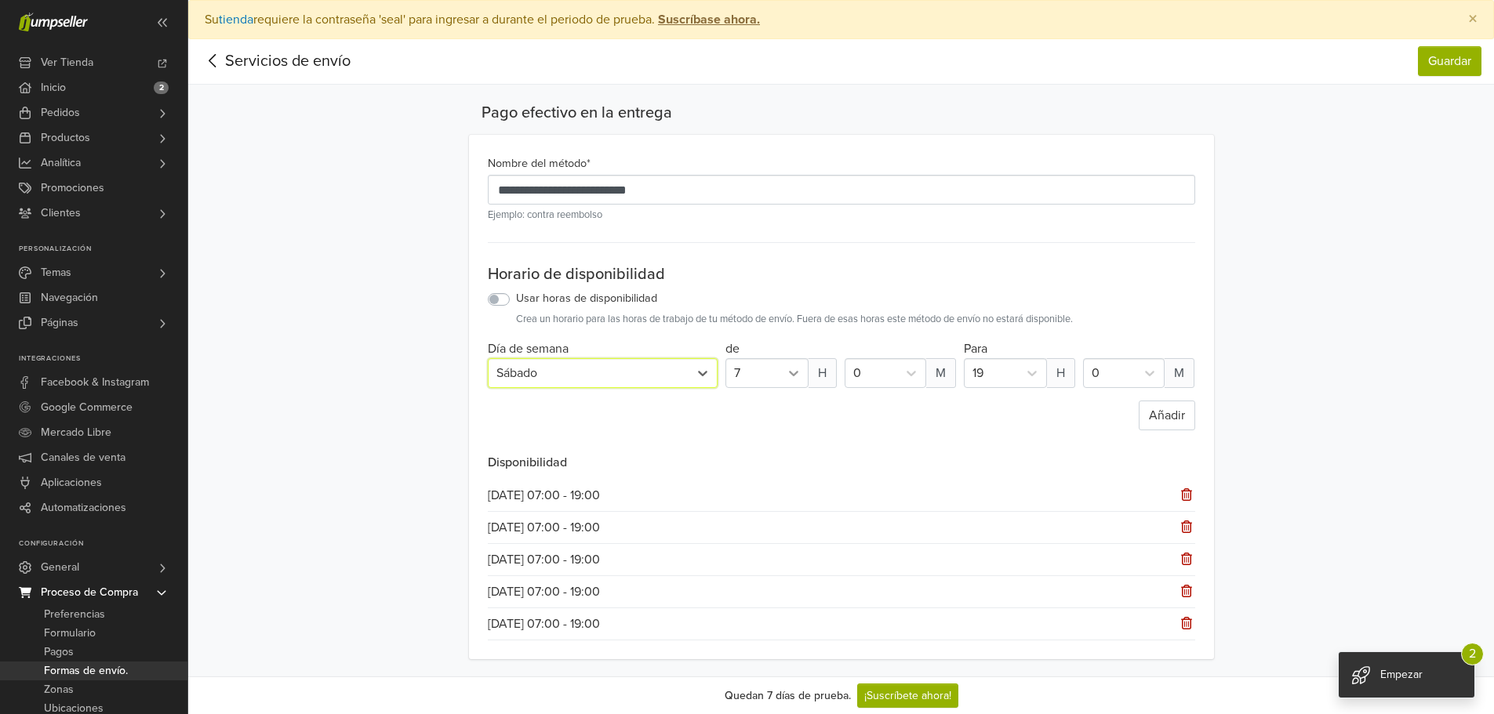
click at [782, 368] on div at bounding box center [794, 373] width 28 height 28
click at [754, 535] on div "9" at bounding box center [766, 538] width 83 height 31
click at [1031, 366] on icon at bounding box center [1032, 373] width 16 height 16
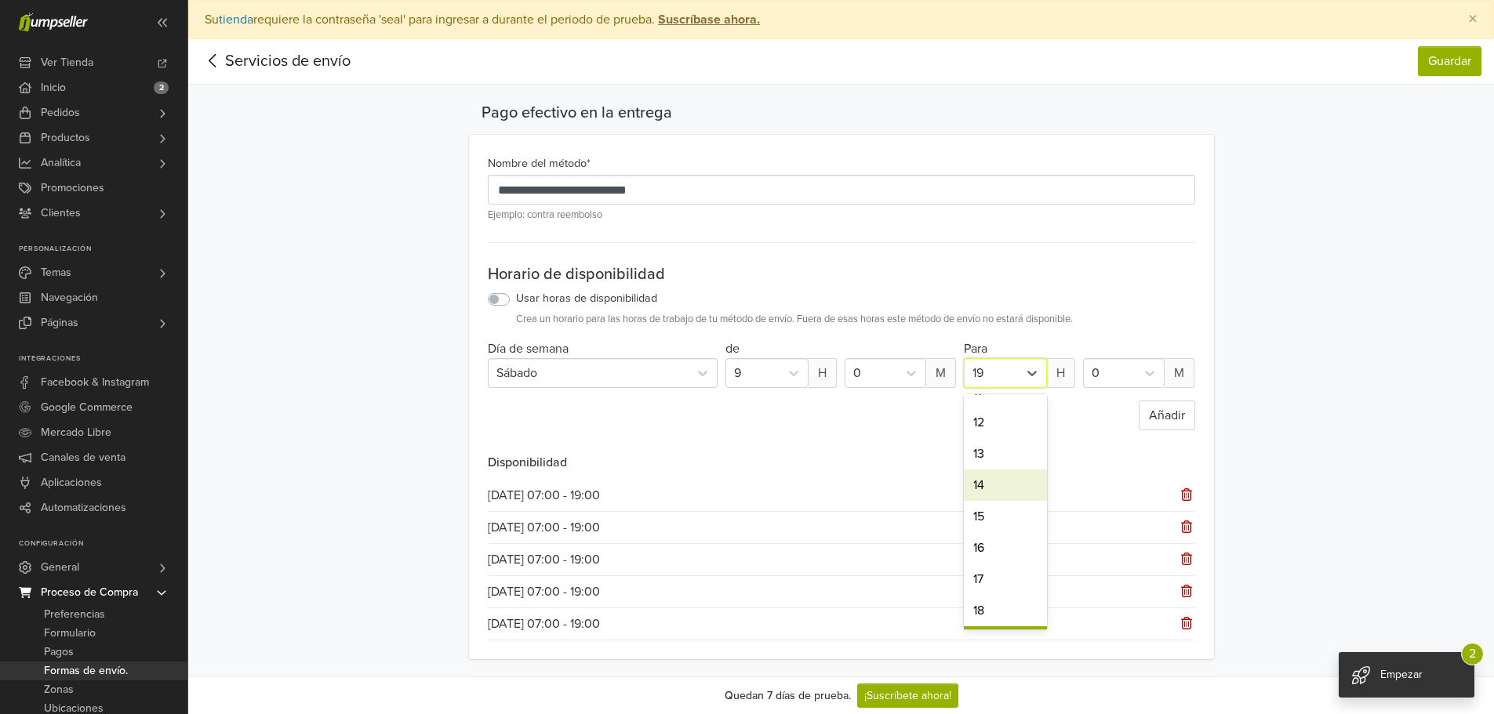
click at [992, 483] on div "14" at bounding box center [1005, 485] width 83 height 31
click at [1158, 412] on button "Añadir" at bounding box center [1167, 416] width 56 height 30
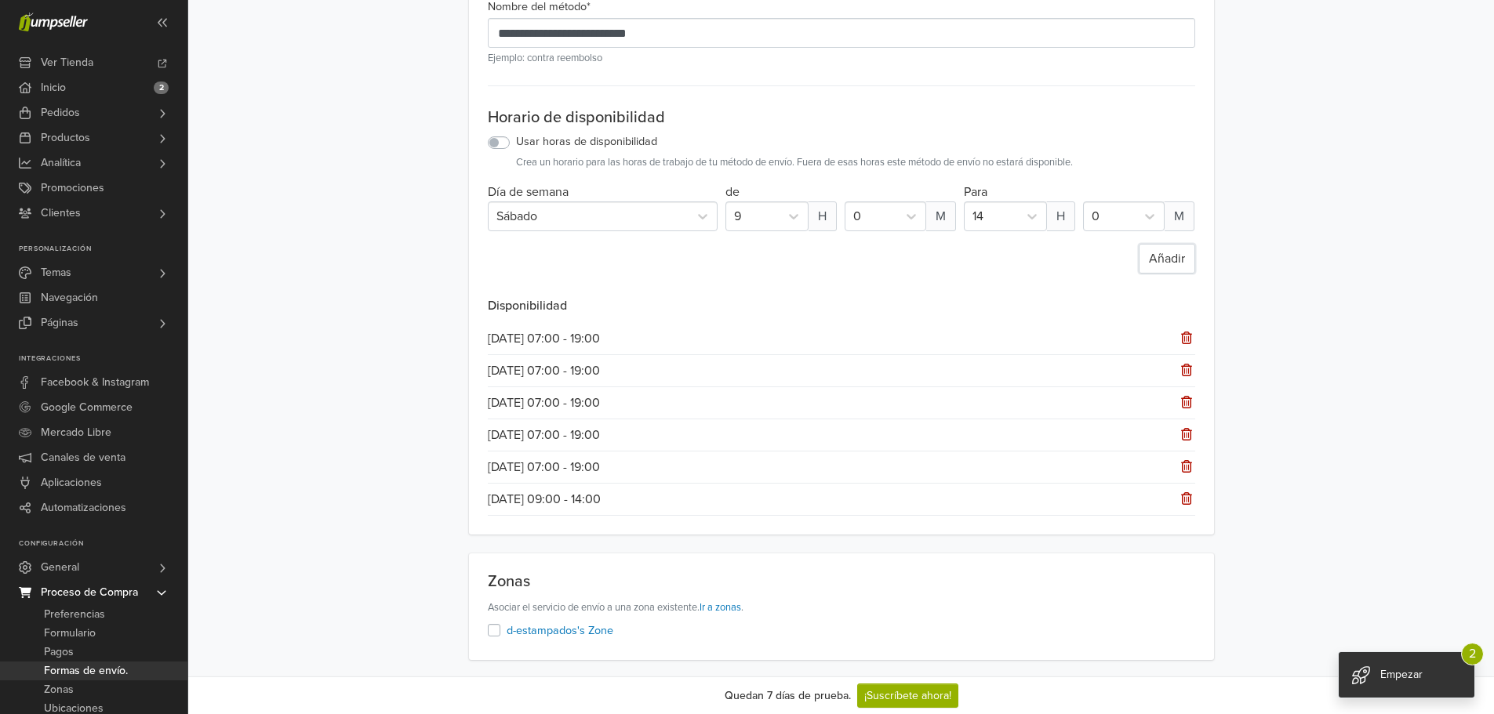
scroll to position [0, 0]
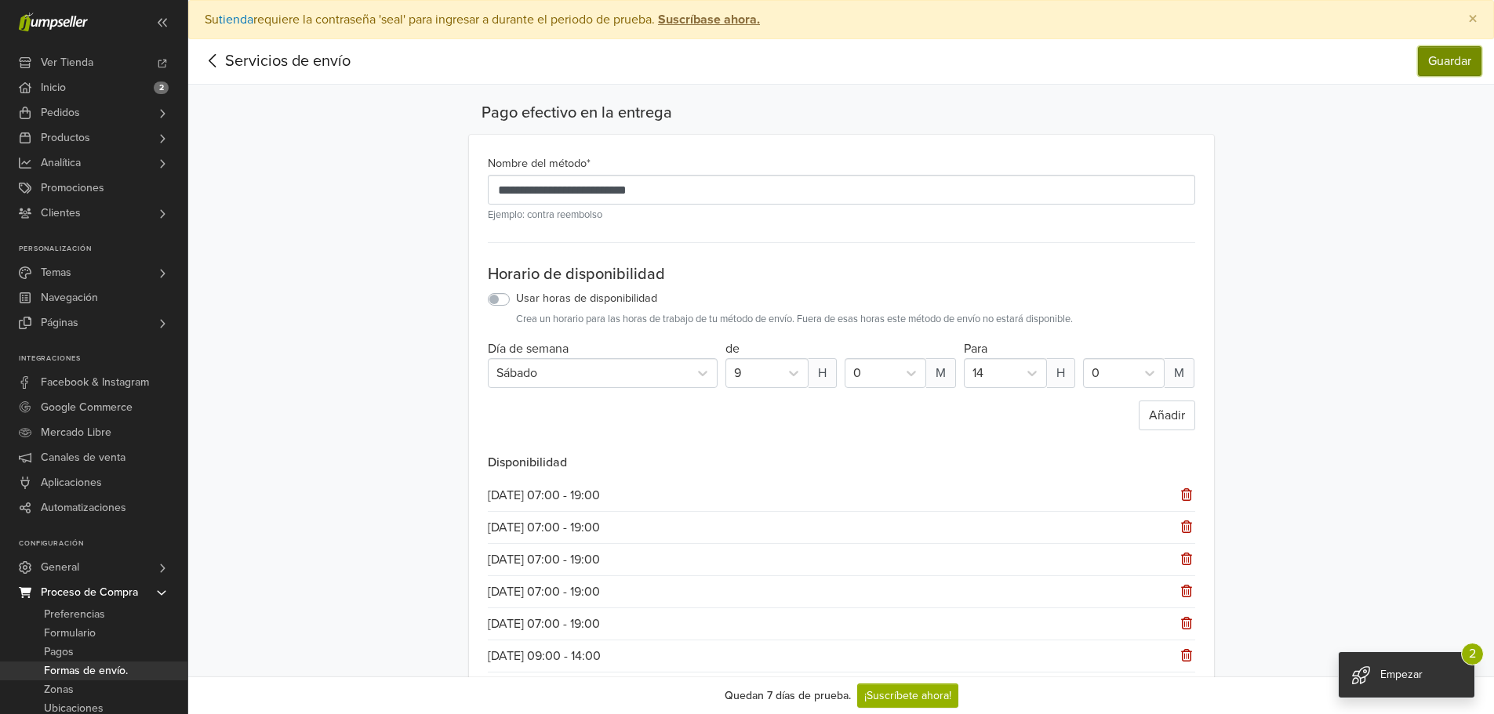
click at [1432, 49] on button "Guardar" at bounding box center [1450, 61] width 64 height 30
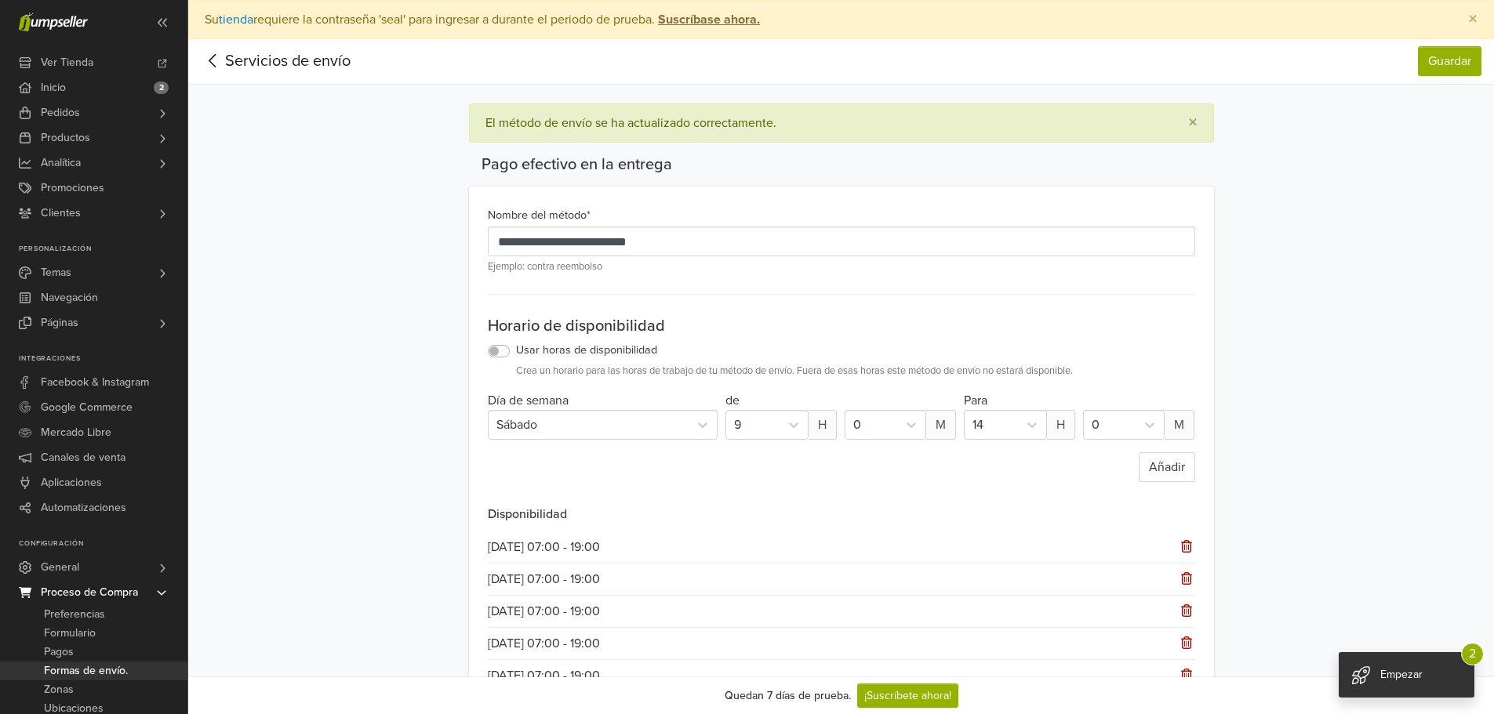
click at [213, 67] on icon at bounding box center [213, 61] width 24 height 20
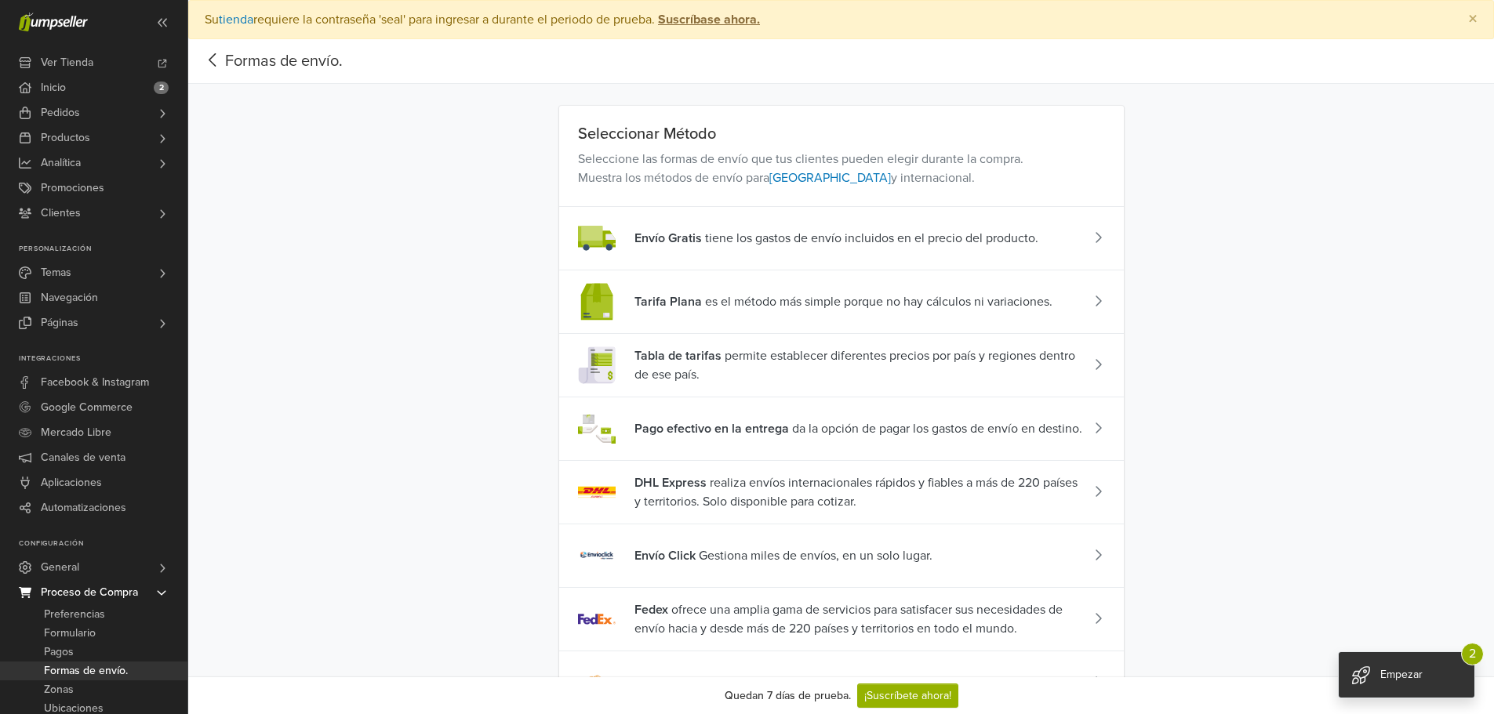
click at [1097, 235] on icon at bounding box center [1098, 237] width 8 height 13
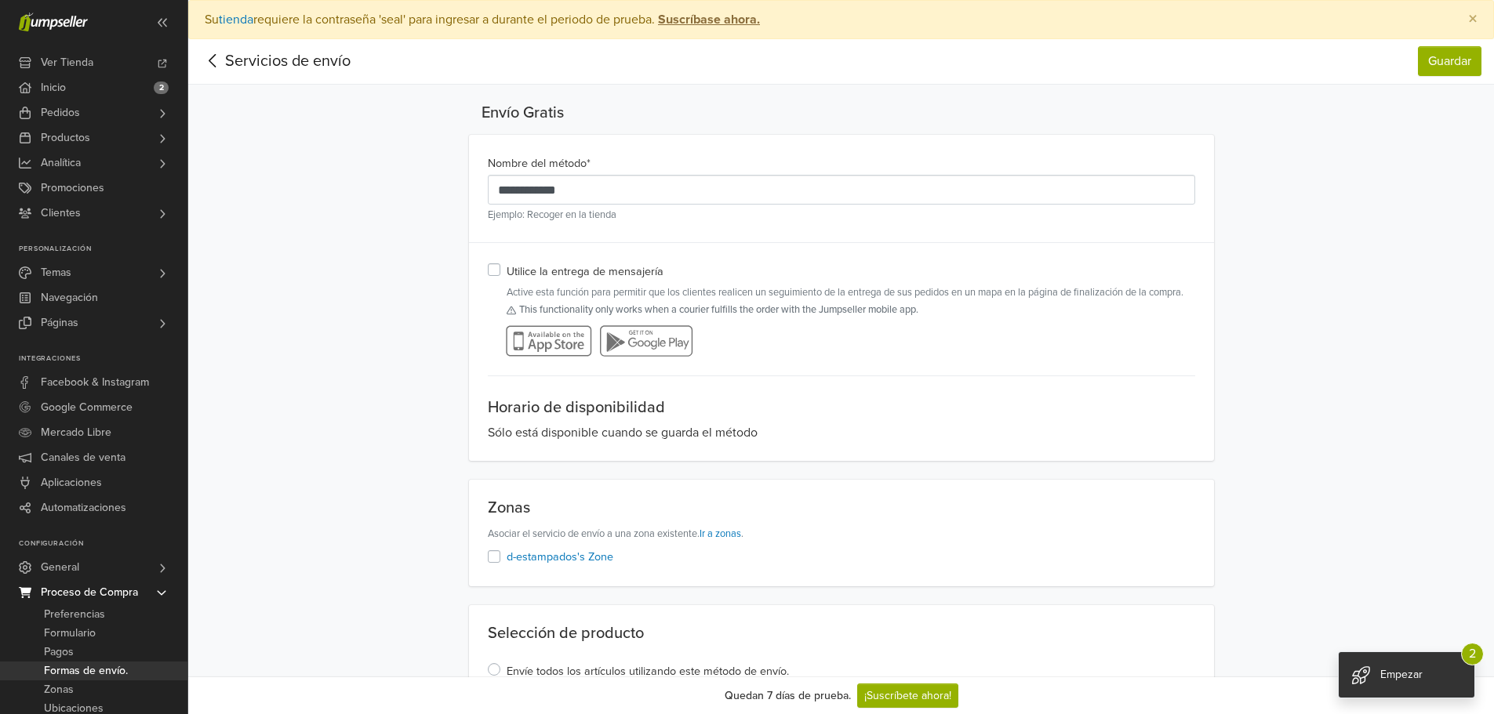
click at [220, 56] on icon at bounding box center [213, 61] width 24 height 20
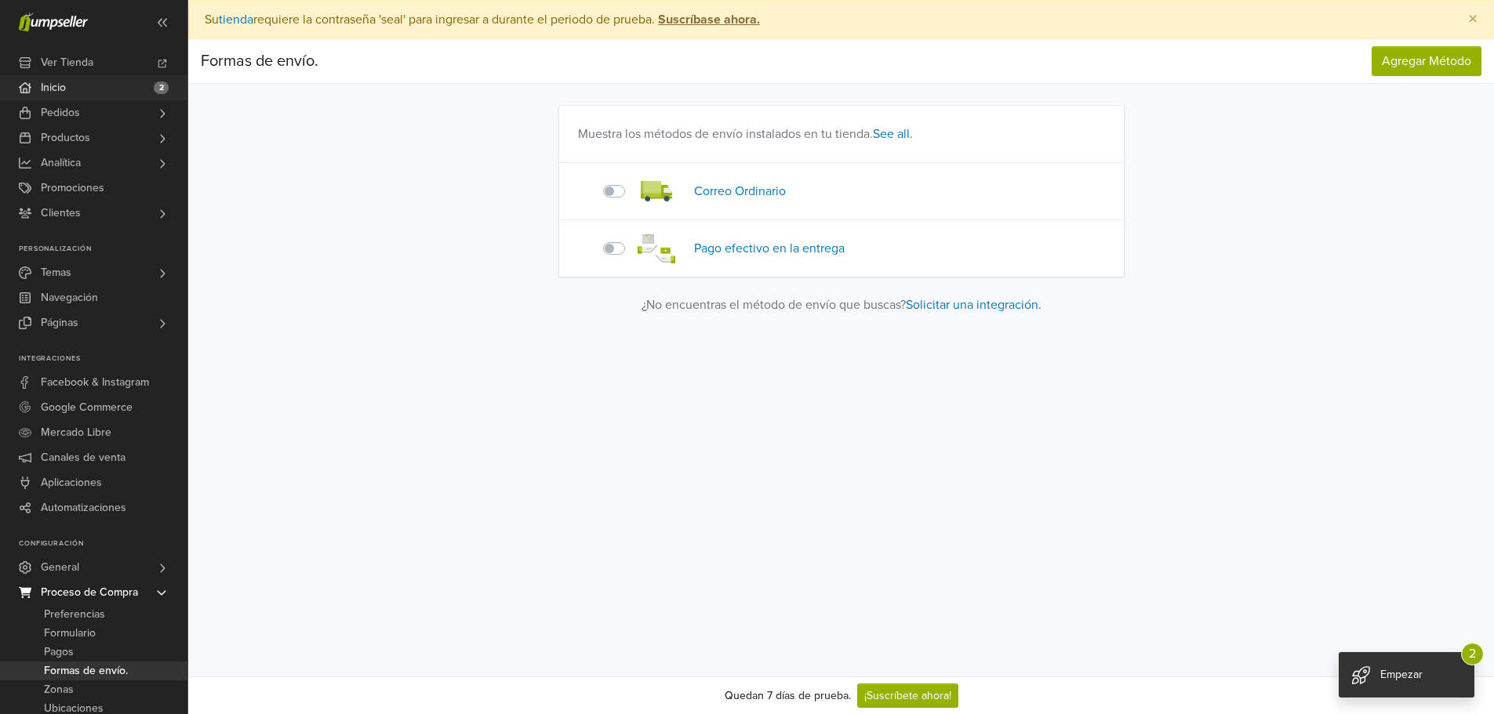
click at [58, 82] on span "Inicio" at bounding box center [53, 87] width 25 height 25
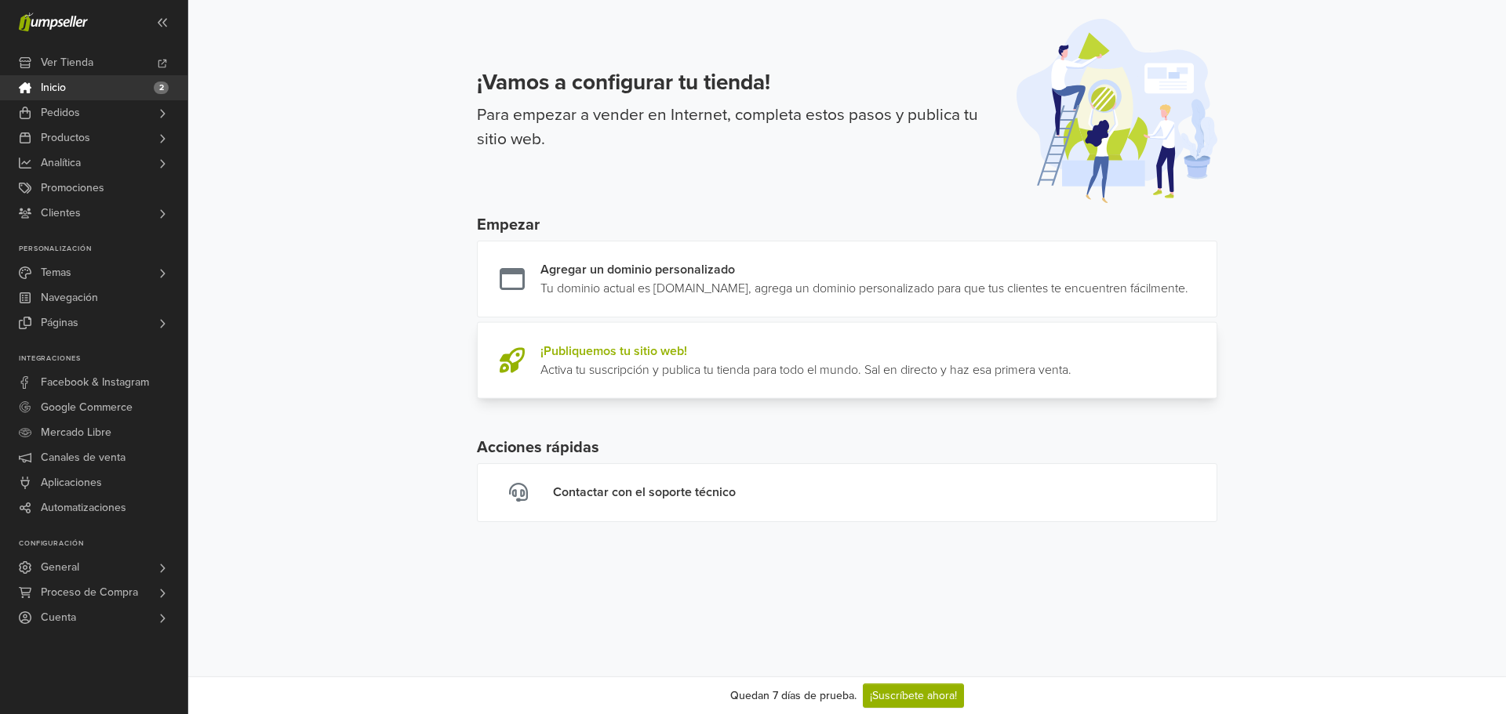
click at [1071, 380] on link at bounding box center [1071, 361] width 0 height 38
